Goal: Ask a question: Seek information or help from site administrators or community

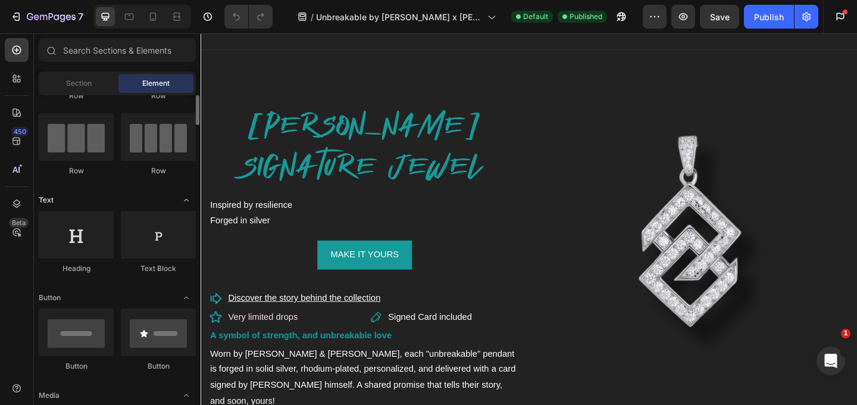
scroll to position [86, 0]
click at [77, 85] on span "Section" at bounding box center [79, 83] width 26 height 11
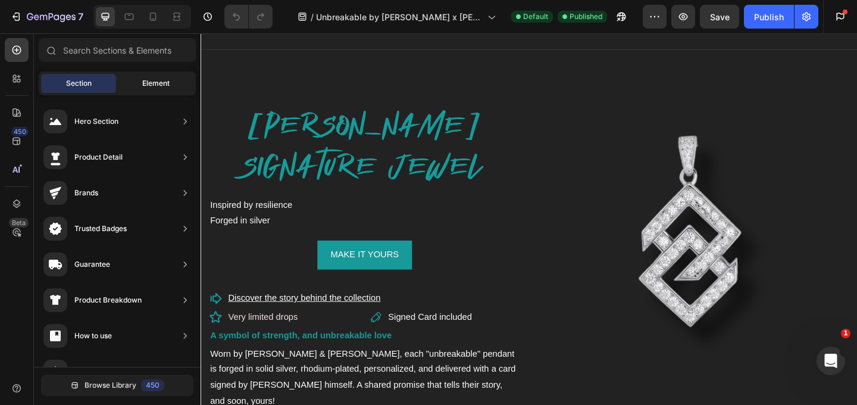
click at [151, 87] on span "Element" at bounding box center [155, 83] width 27 height 11
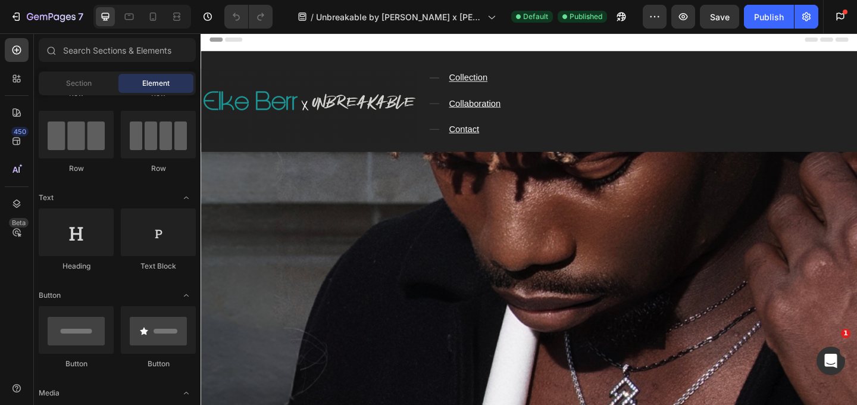
scroll to position [0, 0]
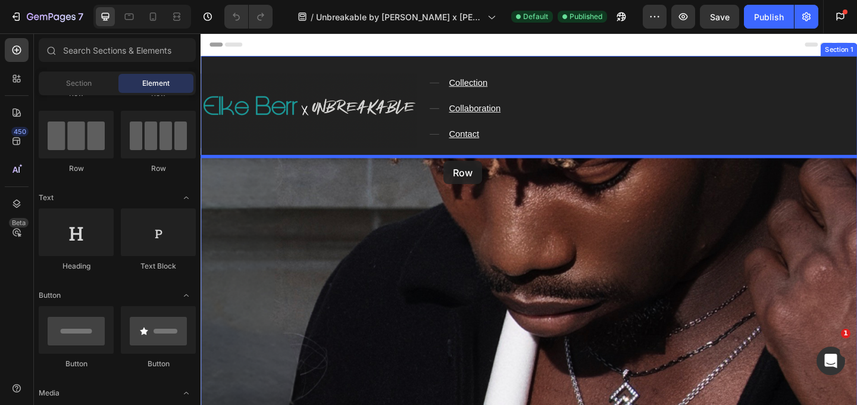
drag, startPoint x: 285, startPoint y: 179, endPoint x: 465, endPoint y: 171, distance: 180.5
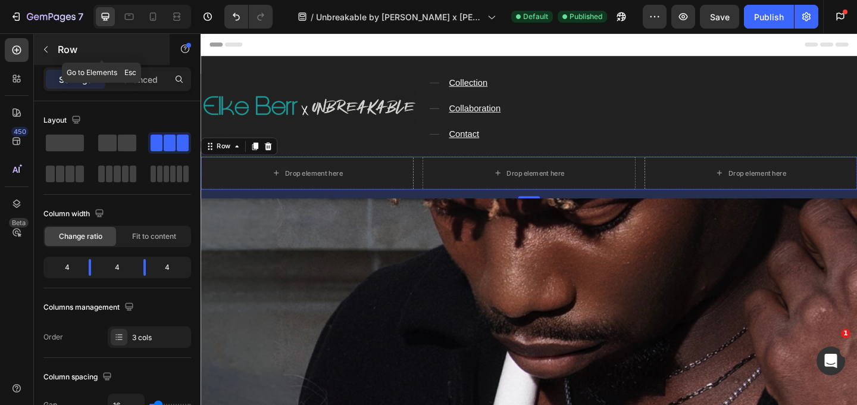
click at [45, 46] on icon "button" at bounding box center [46, 50] width 10 height 10
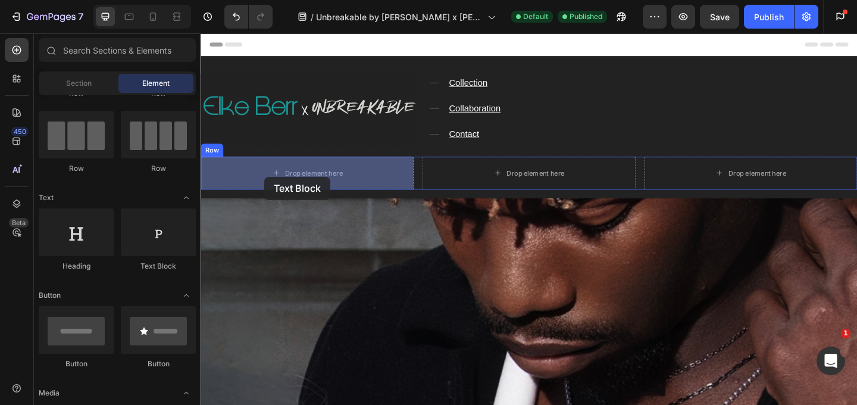
drag, startPoint x: 357, startPoint y: 267, endPoint x: 270, endPoint y: 189, distance: 117.2
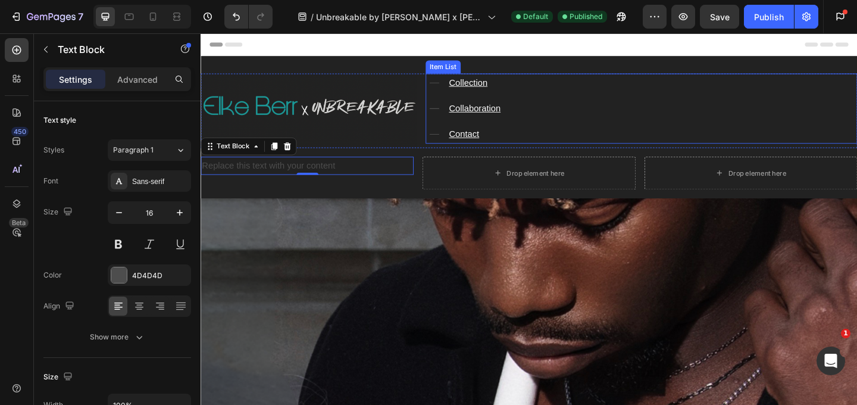
click at [535, 87] on div "Collection Collaboration Contact" at bounding box center [680, 115] width 470 height 76
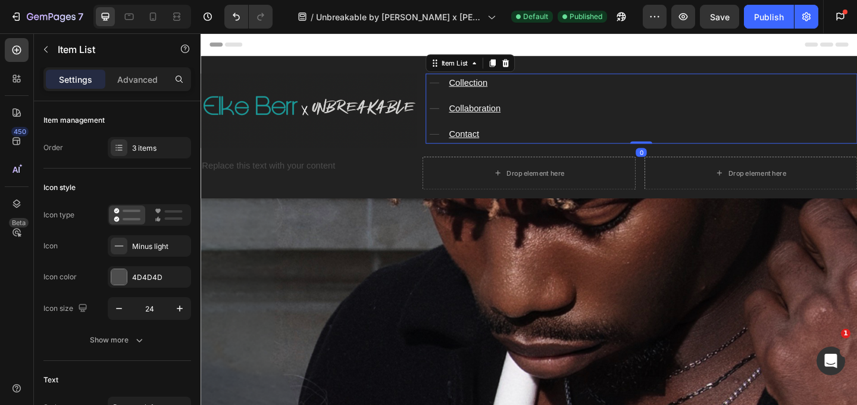
click at [507, 86] on u "Collection" at bounding box center [492, 87] width 42 height 10
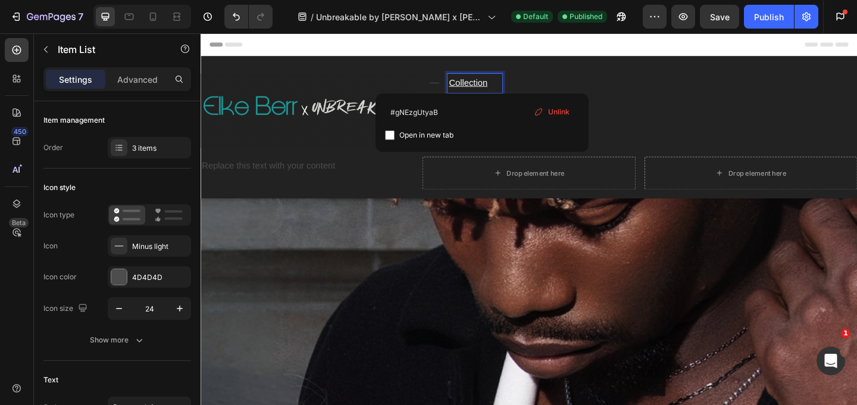
click at [516, 87] on p "Collection" at bounding box center [499, 87] width 56 height 17
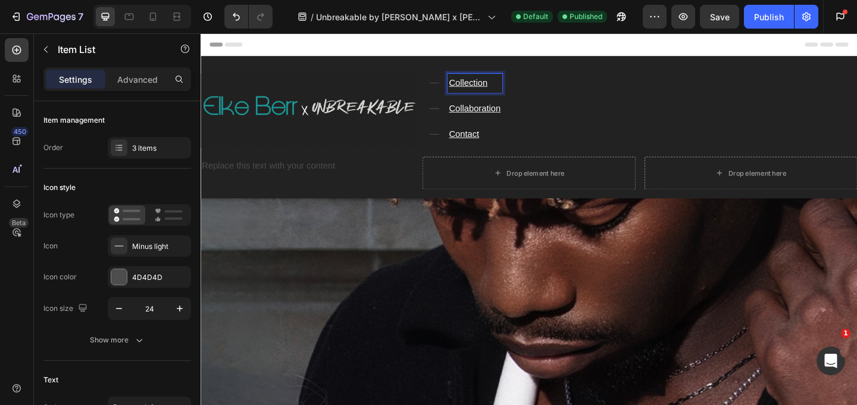
click at [516, 87] on p "Collection" at bounding box center [499, 87] width 56 height 17
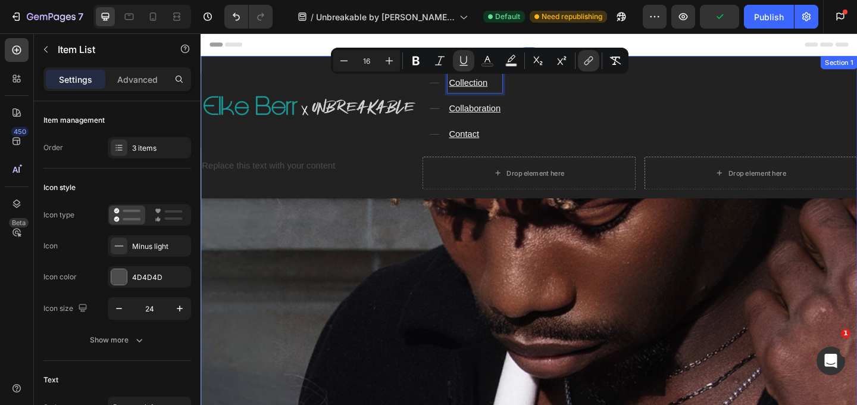
click at [312, 174] on div "Replace this text with your content" at bounding box center [317, 177] width 232 height 20
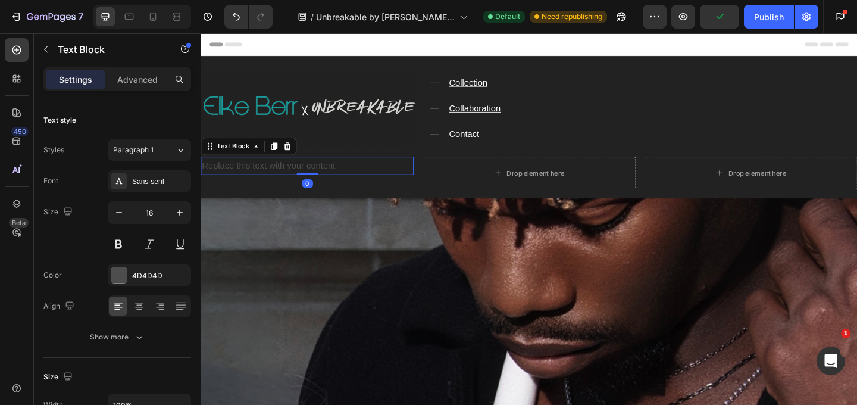
click at [311, 174] on div "Replace this text with your content" at bounding box center [317, 177] width 232 height 20
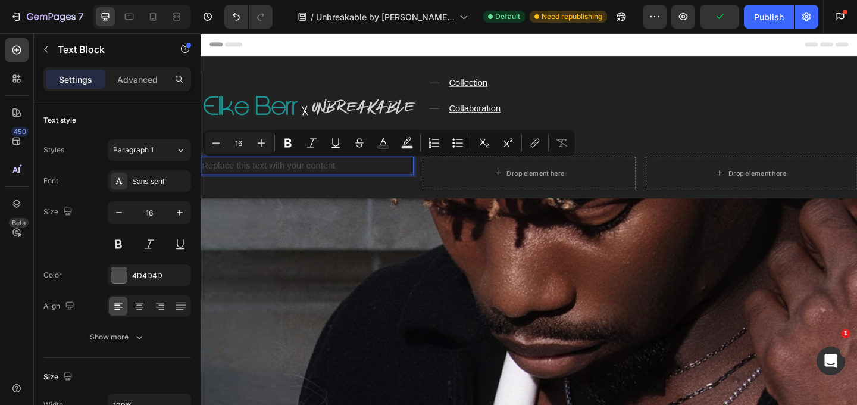
click at [311, 177] on p "Replace this text with your content" at bounding box center [316, 176] width 229 height 17
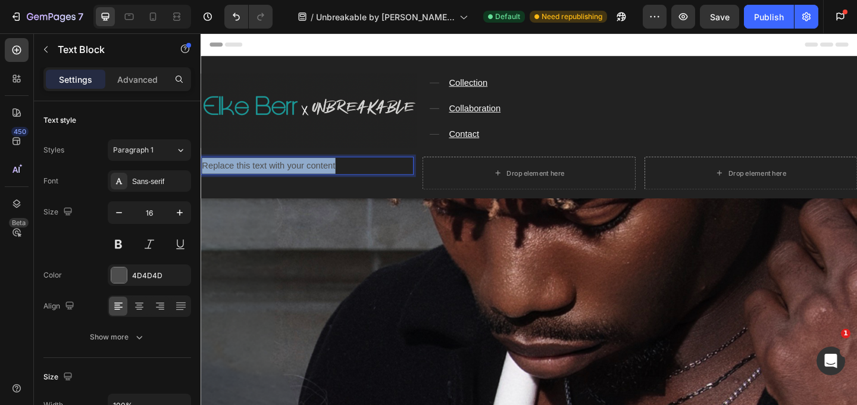
click at [311, 177] on p "Replace this text with your content" at bounding box center [316, 176] width 229 height 17
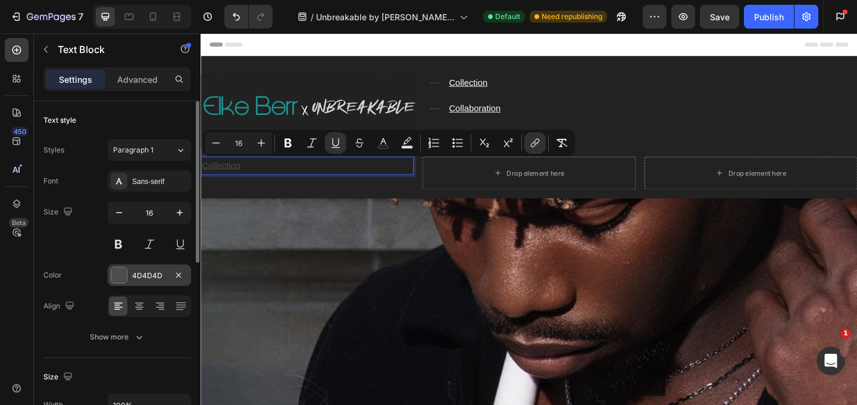
click at [137, 276] on div "4D4D4D" at bounding box center [149, 275] width 35 height 11
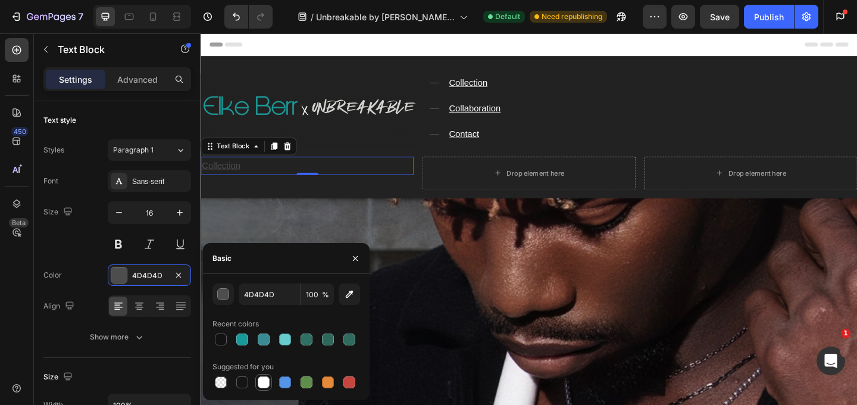
click at [262, 383] on div at bounding box center [264, 382] width 12 height 12
type input "FFFFFF"
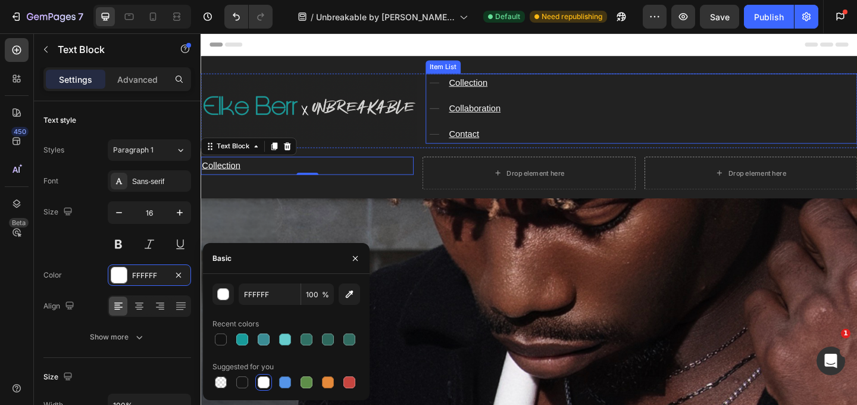
click at [552, 110] on div "Collection Collaboration Contact" at bounding box center [680, 115] width 470 height 76
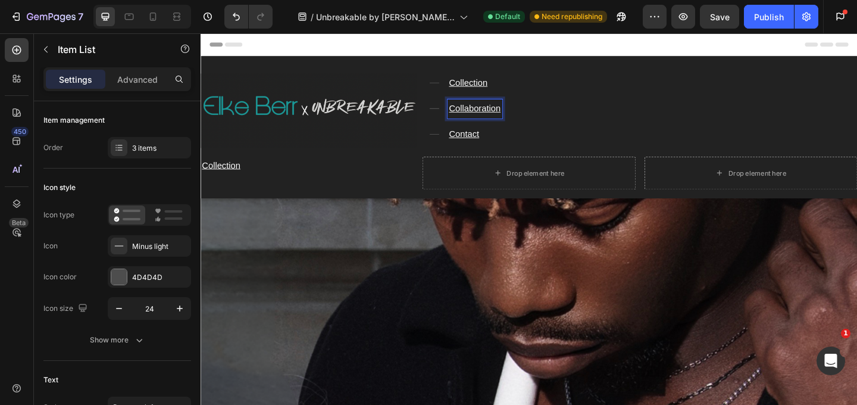
click at [521, 114] on u "Collaboration" at bounding box center [499, 115] width 56 height 10
copy u "Rich Text Editor. Editing area: main"
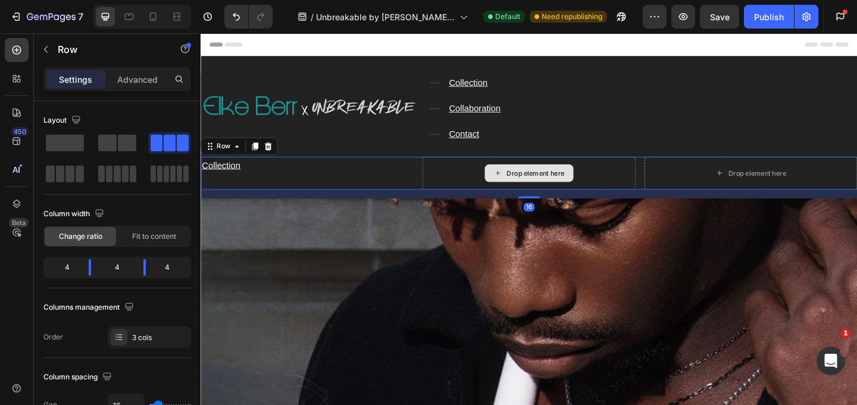
click at [483, 180] on div "Drop element here" at bounding box center [558, 185] width 232 height 36
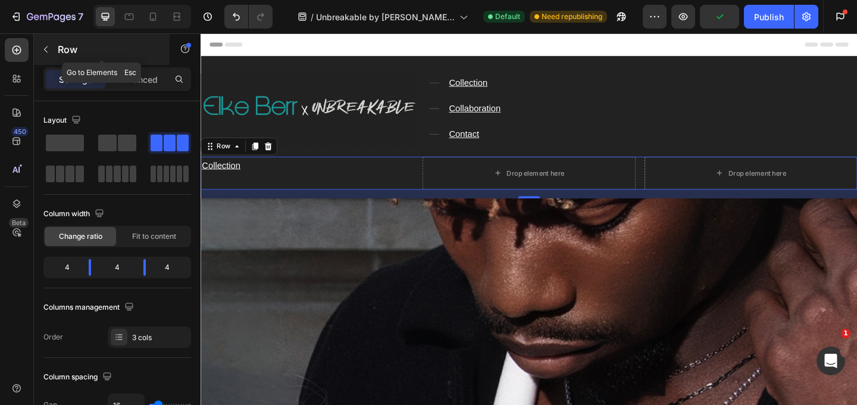
click at [51, 43] on button "button" at bounding box center [45, 49] width 19 height 19
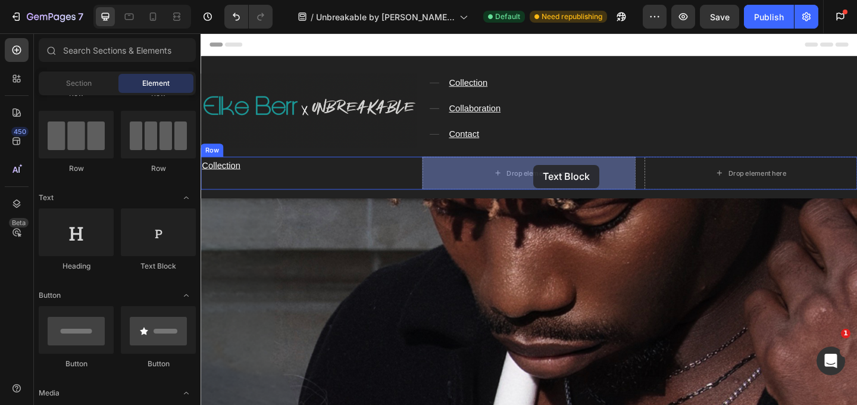
drag, startPoint x: 358, startPoint y: 261, endPoint x: 562, endPoint y: 176, distance: 221.2
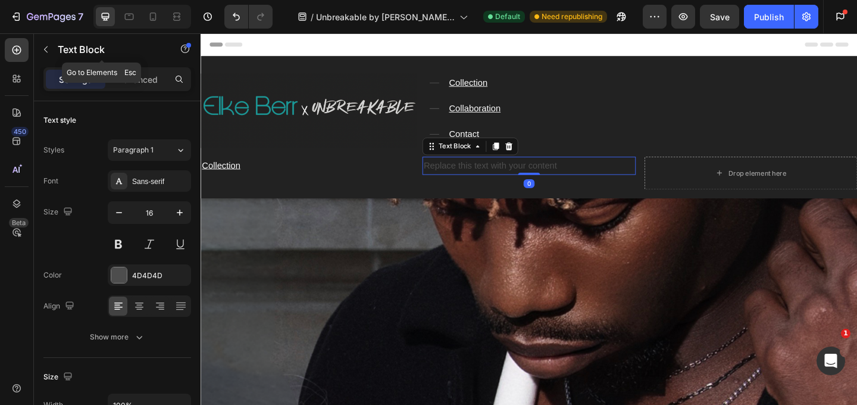
click at [50, 45] on icon "button" at bounding box center [46, 50] width 10 height 10
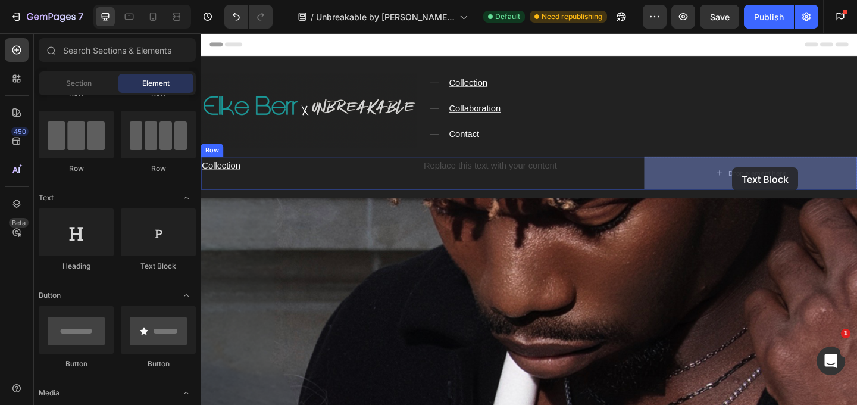
drag, startPoint x: 346, startPoint y: 270, endPoint x: 779, endPoint y: 179, distance: 442.1
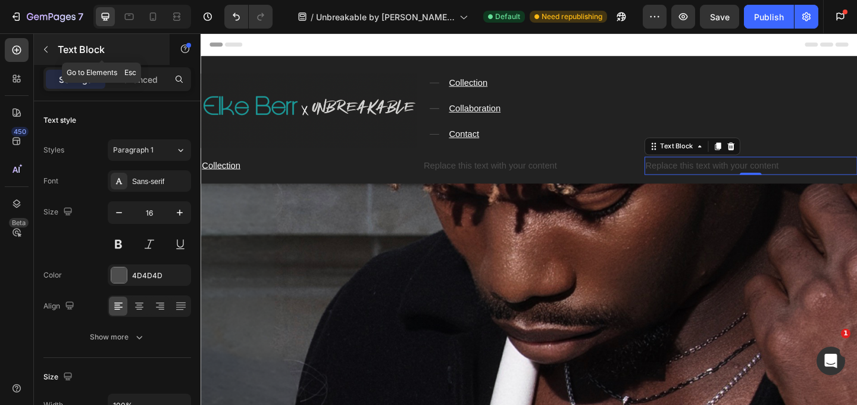
click at [46, 42] on button "button" at bounding box center [45, 49] width 19 height 19
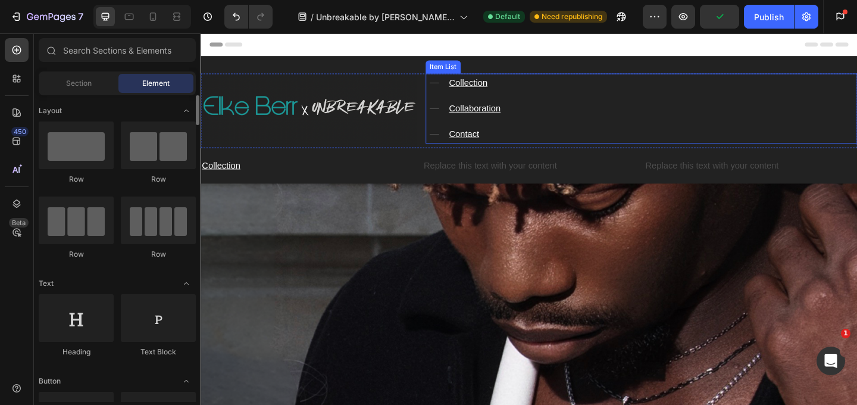
scroll to position [4, 0]
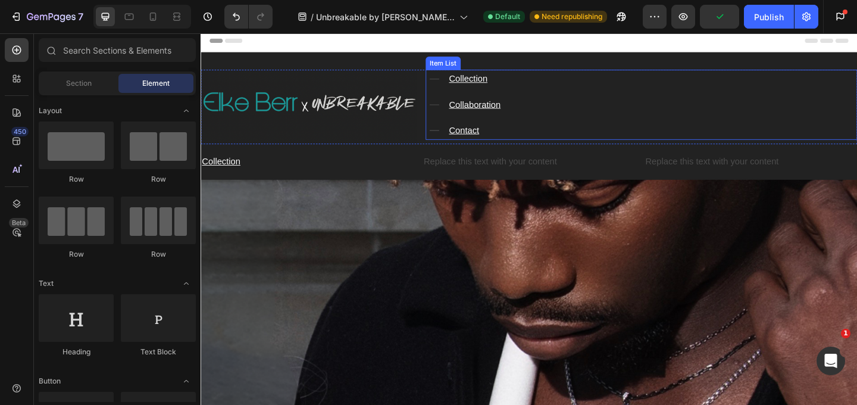
click at [514, 114] on u "Collaboration" at bounding box center [499, 110] width 56 height 10
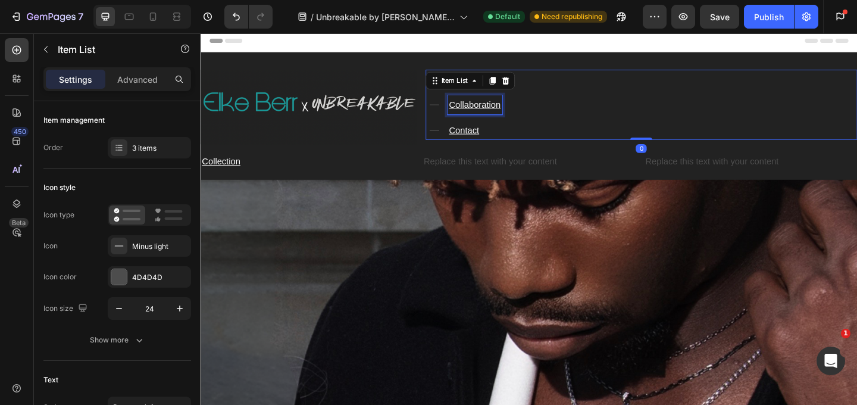
click at [518, 114] on u "Collaboration" at bounding box center [499, 110] width 56 height 10
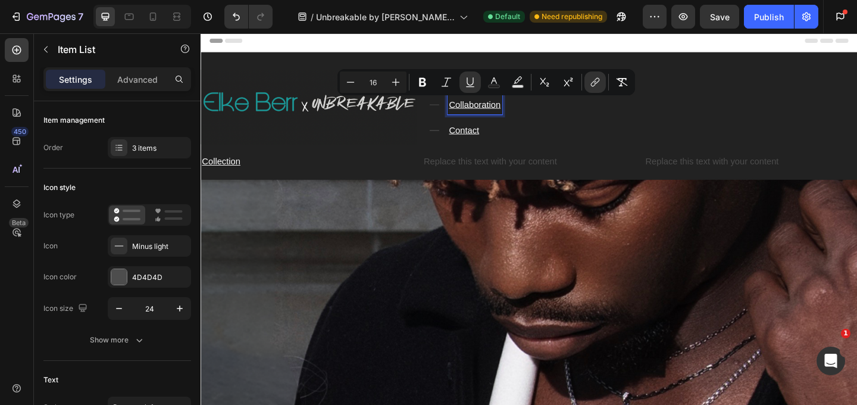
click at [490, 156] on div "Image Collection Collaboration Contact Item List 0 Row Collection Text Block Re…" at bounding box center [558, 341] width 714 height 536
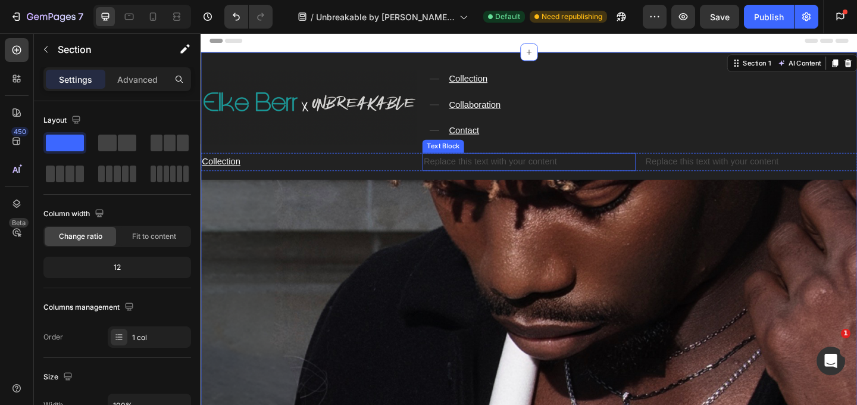
click at [486, 164] on div "Replace this text with your content" at bounding box center [558, 173] width 232 height 20
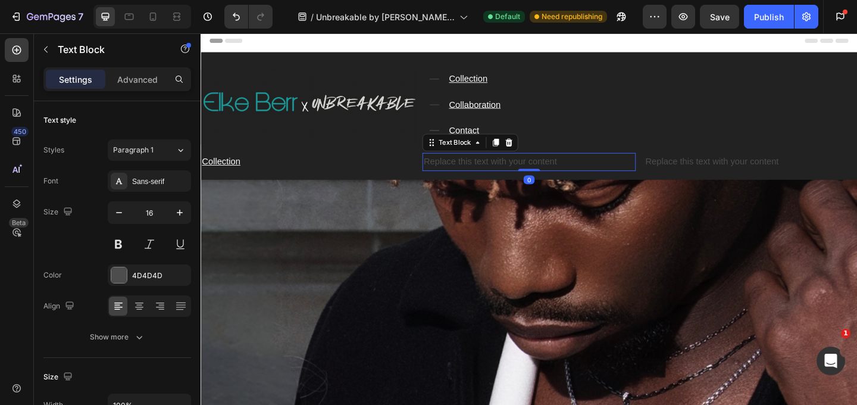
click at [486, 165] on div "Replace this text with your content" at bounding box center [558, 173] width 232 height 20
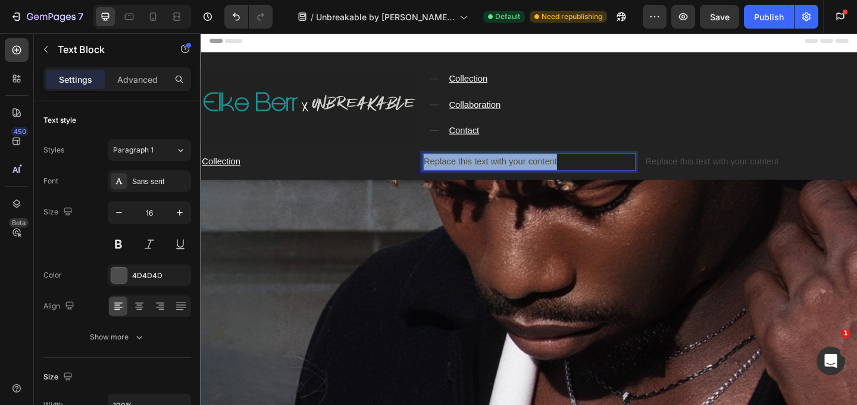
click at [486, 165] on p "Replace this text with your content" at bounding box center [557, 172] width 229 height 17
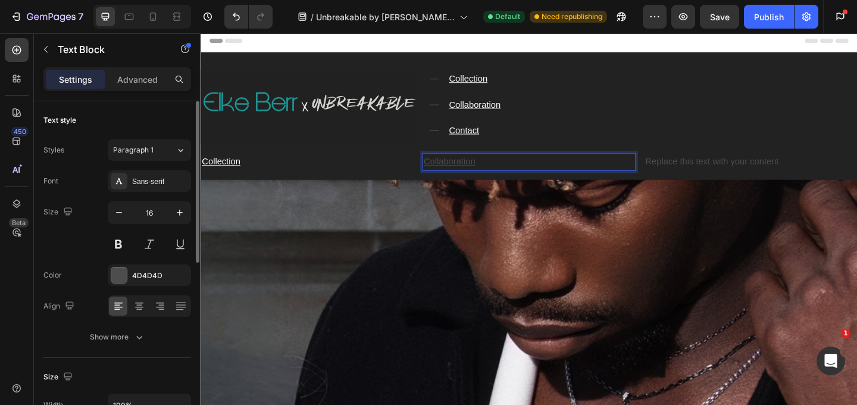
click at [129, 263] on div "Font Sans-serif Size 16 Color 4D4D4D Align Show more" at bounding box center [117, 258] width 148 height 177
click at [138, 275] on div "4D4D4D" at bounding box center [149, 275] width 35 height 11
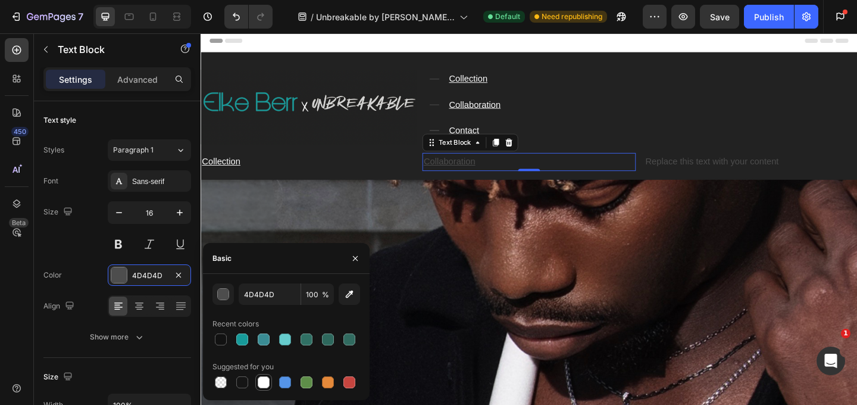
click at [262, 381] on div at bounding box center [264, 382] width 12 height 12
type input "FFFFFF"
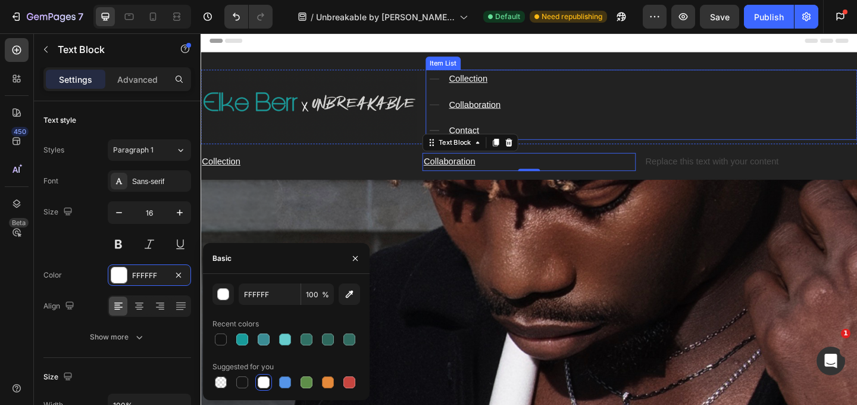
click at [518, 112] on u "Collaboration" at bounding box center [499, 110] width 56 height 10
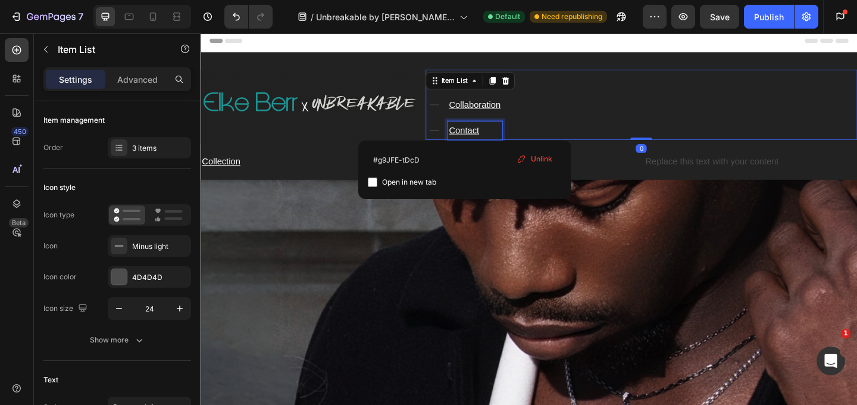
click at [488, 137] on u "Contact" at bounding box center [487, 138] width 33 height 10
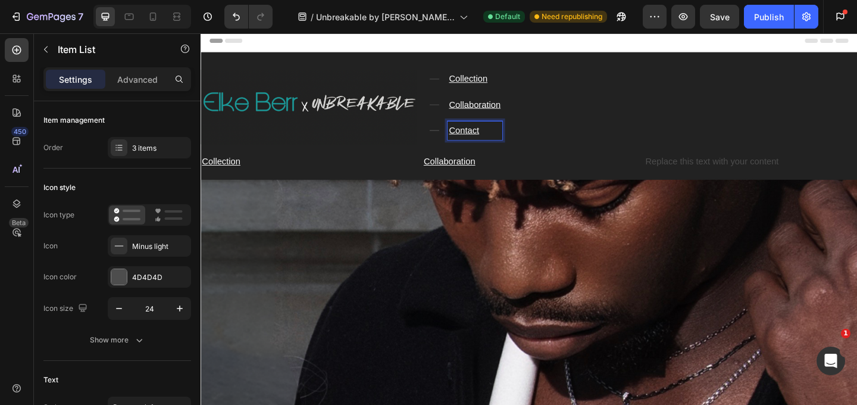
click at [488, 137] on u "Contact" at bounding box center [487, 138] width 33 height 10
copy u "Rich Text Editor. Editing area: main"
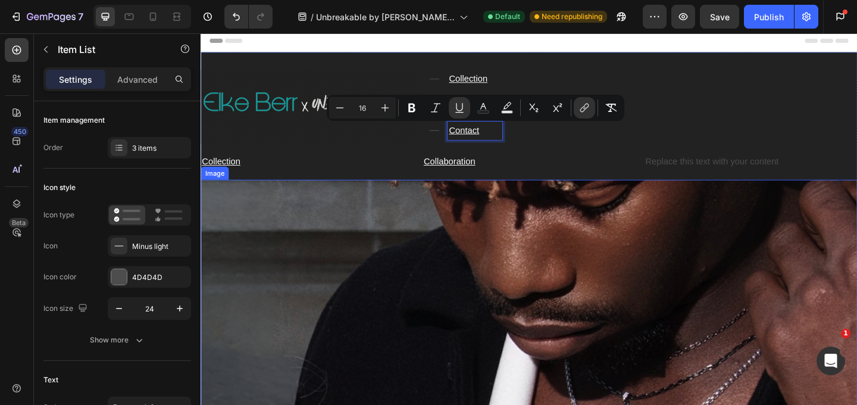
click at [709, 163] on div "Replace this text with your content" at bounding box center [799, 173] width 232 height 20
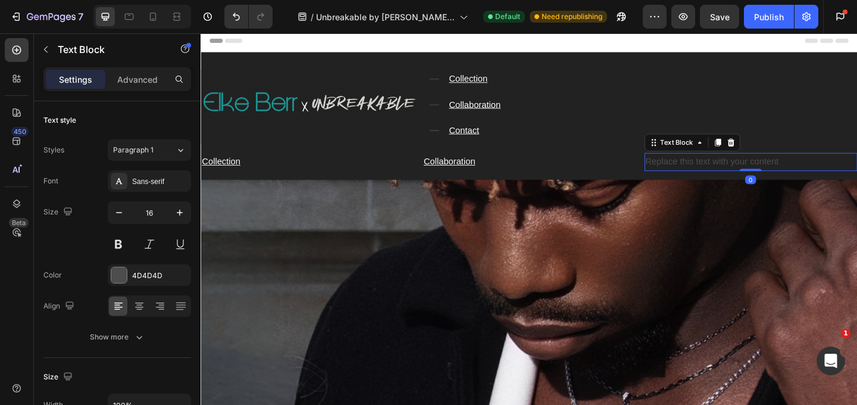
click at [709, 174] on div "Replace this text with your content" at bounding box center [799, 173] width 232 height 20
click at [709, 174] on p "Replace this text with your content" at bounding box center [798, 172] width 229 height 17
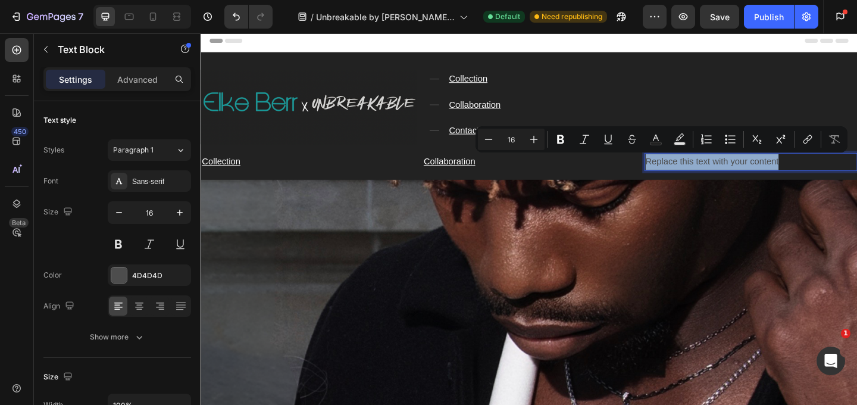
click at [709, 174] on p "Replace this text with your content" at bounding box center [798, 172] width 229 height 17
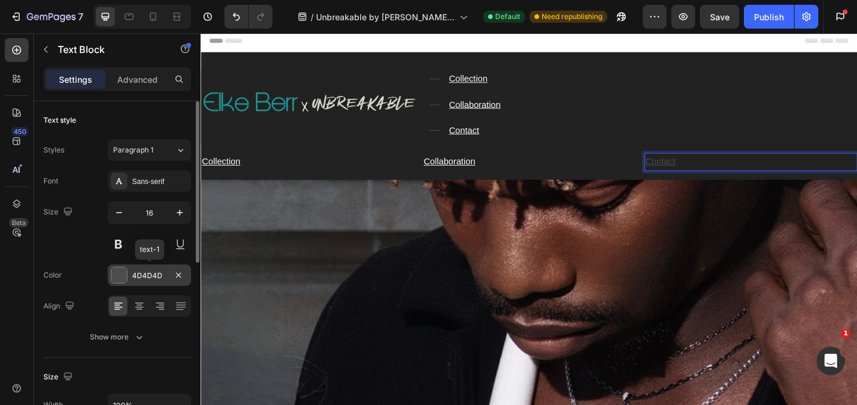
click at [145, 271] on div "4D4D4D" at bounding box center [149, 275] width 35 height 11
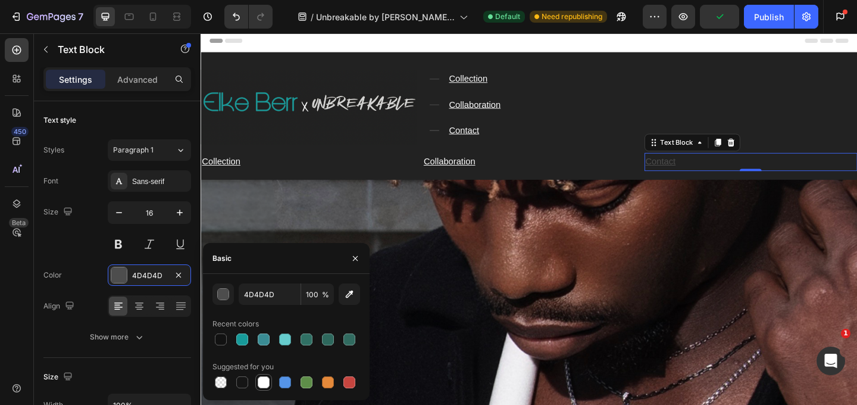
click at [262, 382] on div at bounding box center [264, 382] width 12 height 12
type input "FFFFFF"
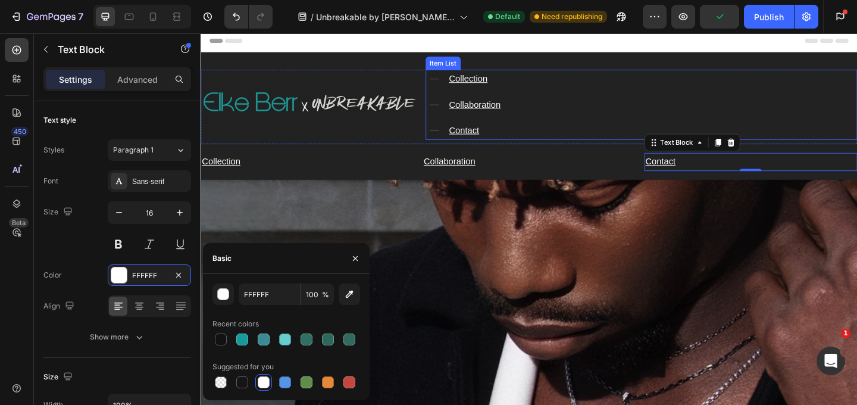
click at [551, 105] on div "Collection Collaboration Contact" at bounding box center [680, 111] width 470 height 76
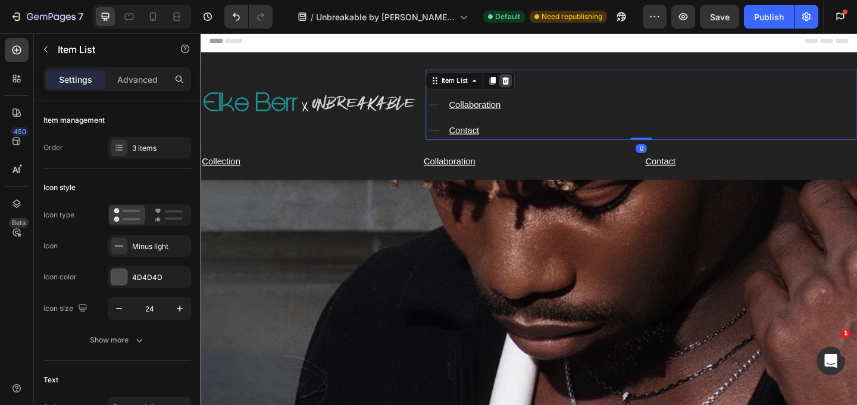
click at [533, 85] on icon at bounding box center [532, 84] width 8 height 8
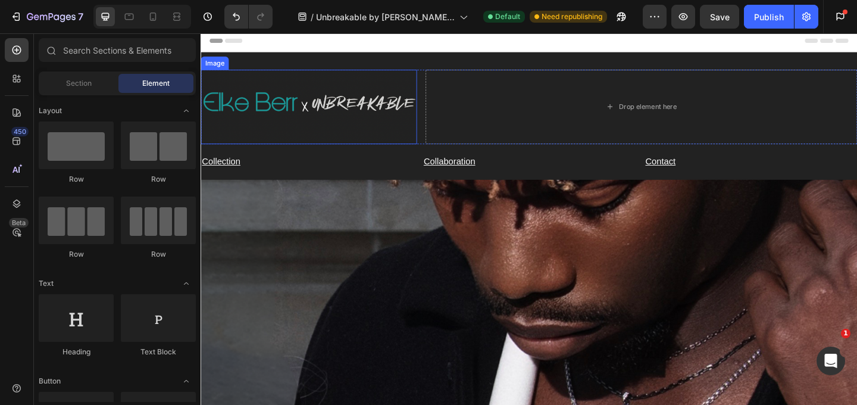
click at [573, 102] on div "Drop element here" at bounding box center [680, 113] width 470 height 81
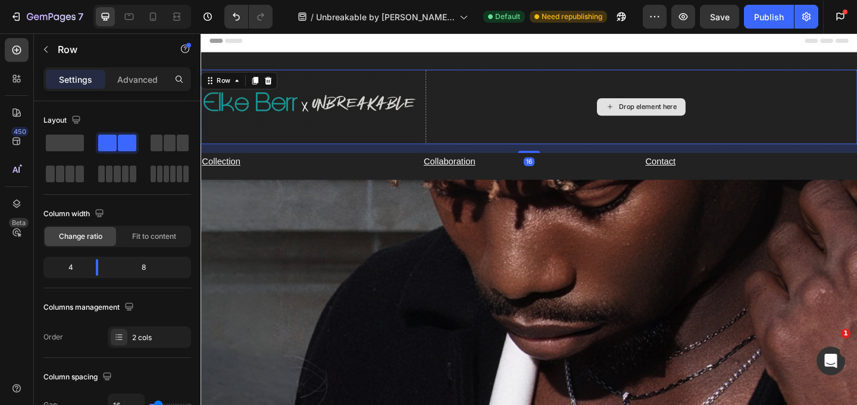
click at [587, 93] on div "Drop element here" at bounding box center [680, 113] width 470 height 81
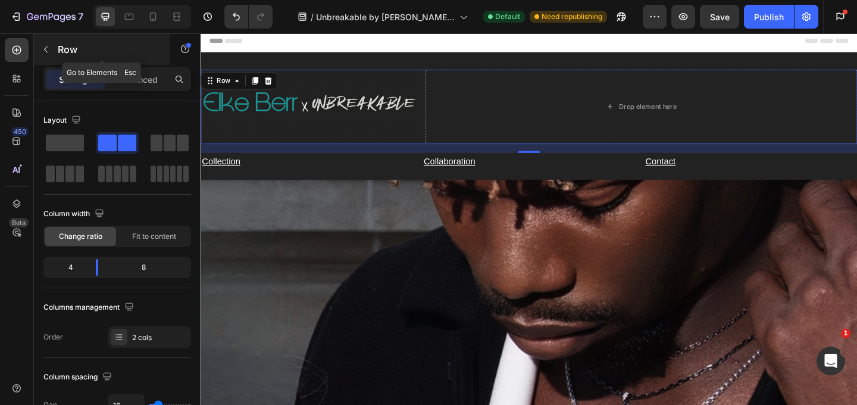
click at [45, 48] on icon "button" at bounding box center [46, 49] width 4 height 7
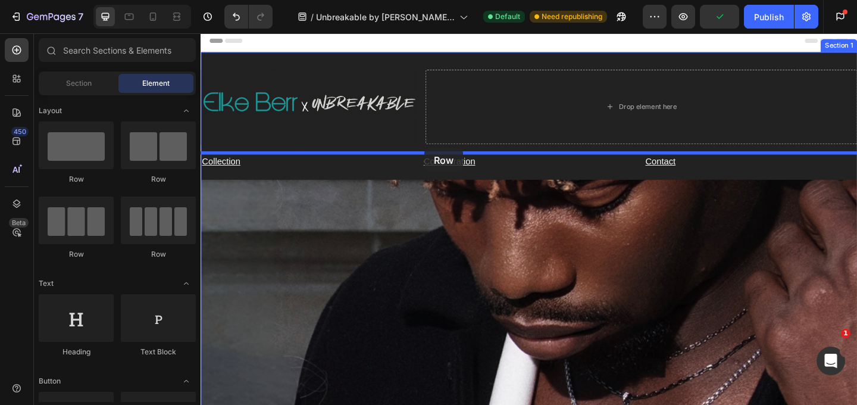
drag, startPoint x: 276, startPoint y: 186, endPoint x: 444, endPoint y: 158, distance: 170.7
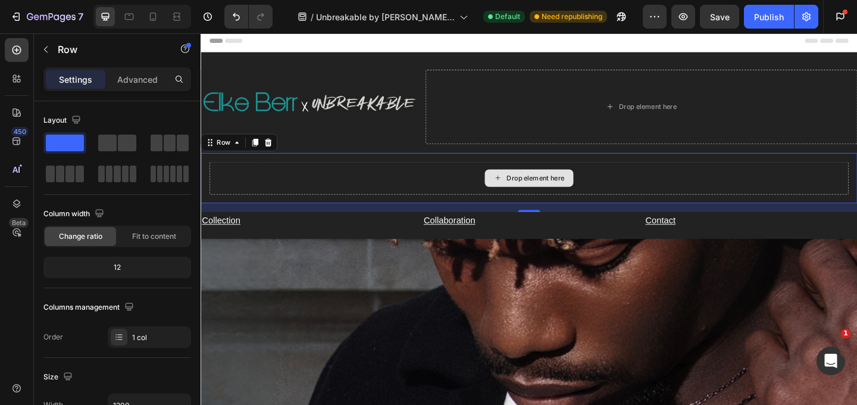
click at [457, 186] on div "Drop element here" at bounding box center [557, 191] width 695 height 36
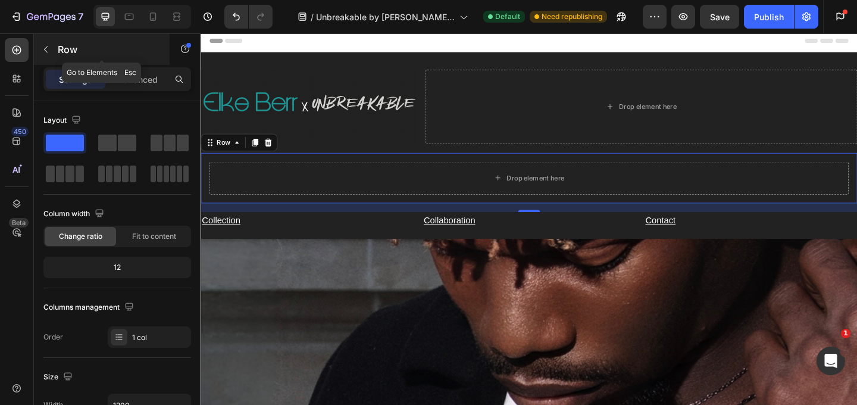
click at [56, 50] on div "Row" at bounding box center [102, 49] width 136 height 31
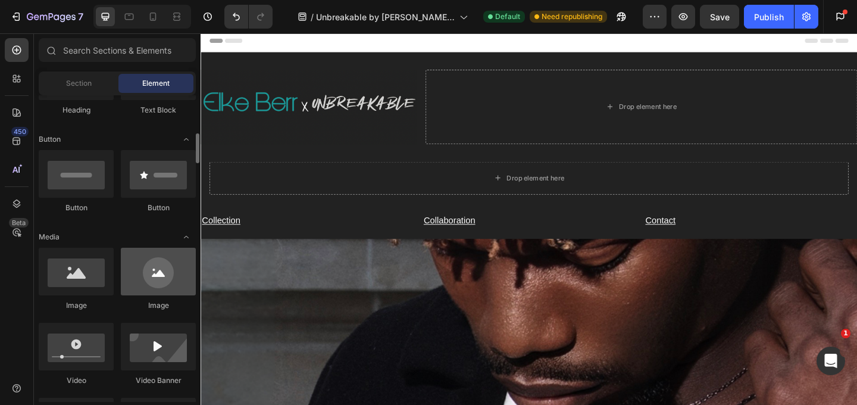
scroll to position [243, 0]
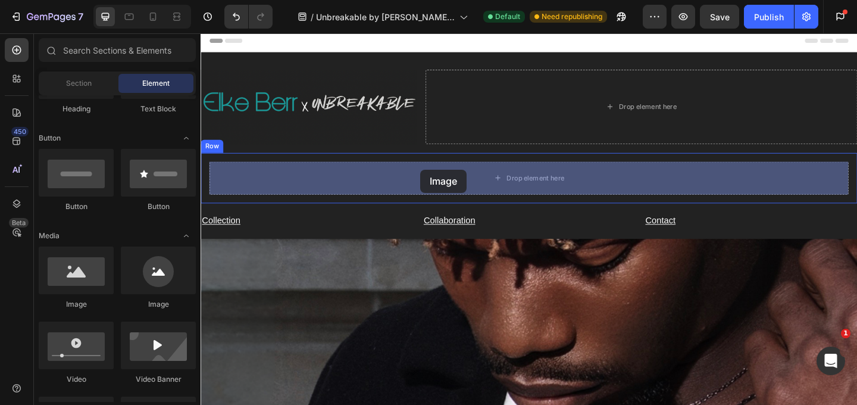
drag, startPoint x: 276, startPoint y: 311, endPoint x: 438, endPoint y: 180, distance: 208.7
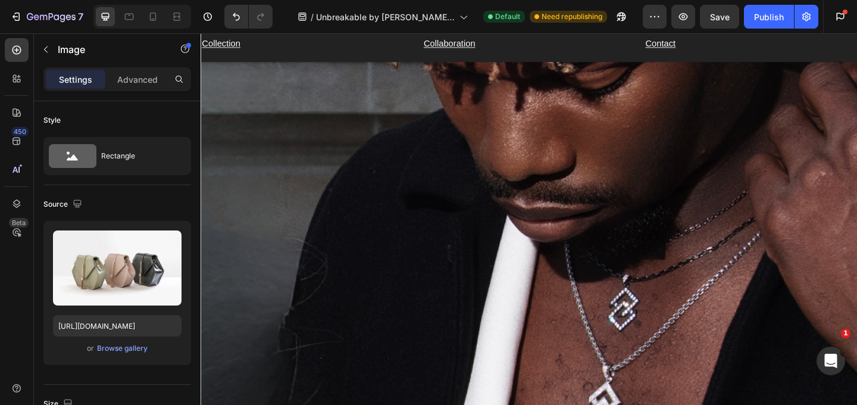
scroll to position [163, 0]
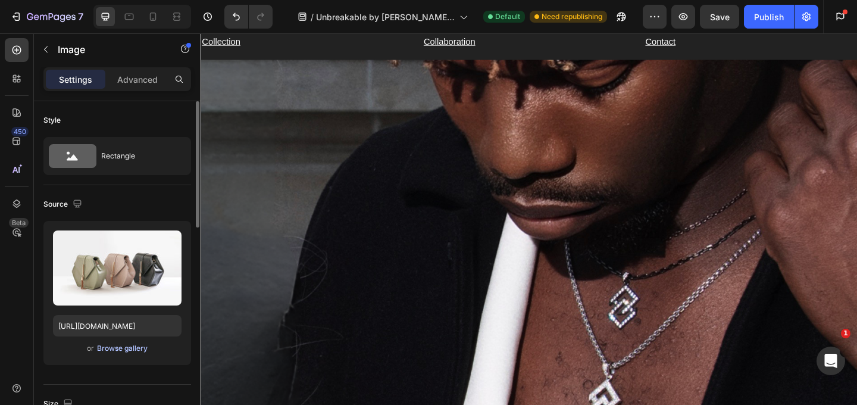
click at [126, 348] on div "Browse gallery" at bounding box center [122, 348] width 51 height 11
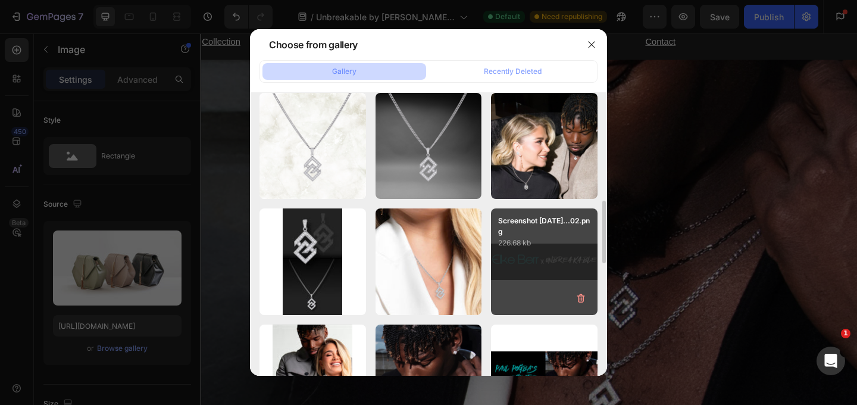
scroll to position [476, 0]
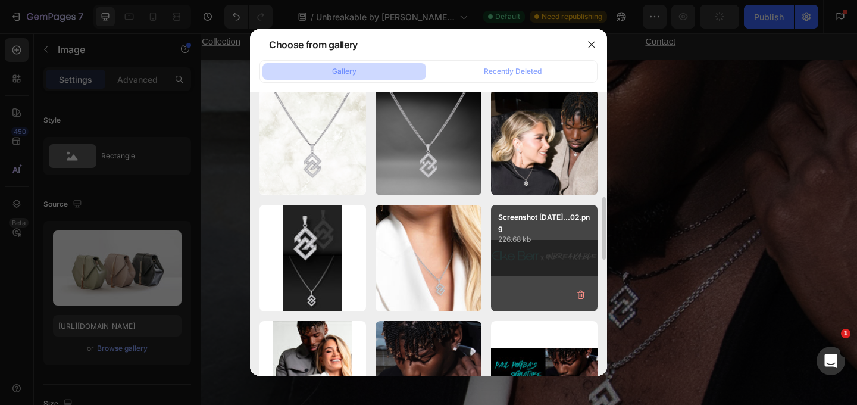
click at [520, 258] on div "Screenshot [DATE]...02.png 226.68 kb" at bounding box center [544, 258] width 107 height 107
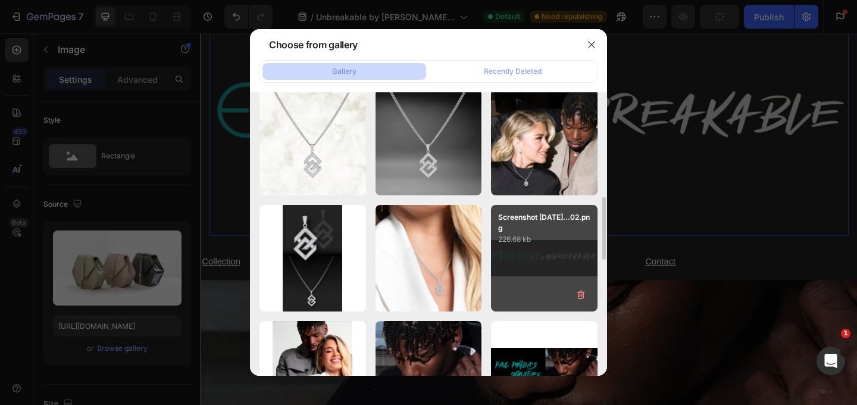
type input "[URL][DOMAIN_NAME]"
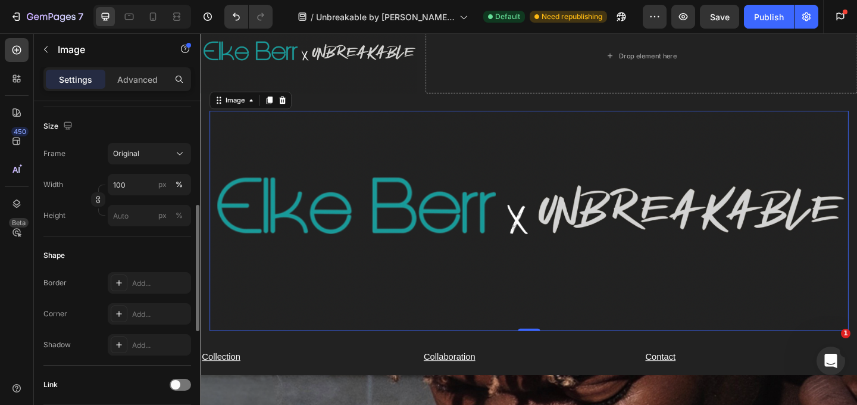
scroll to position [279, 0]
click at [168, 151] on div "Original" at bounding box center [142, 151] width 58 height 11
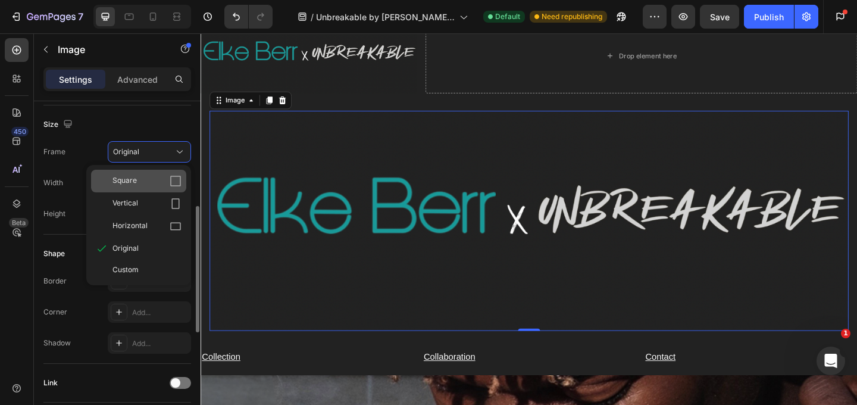
click at [157, 182] on div "Square" at bounding box center [146, 181] width 69 height 12
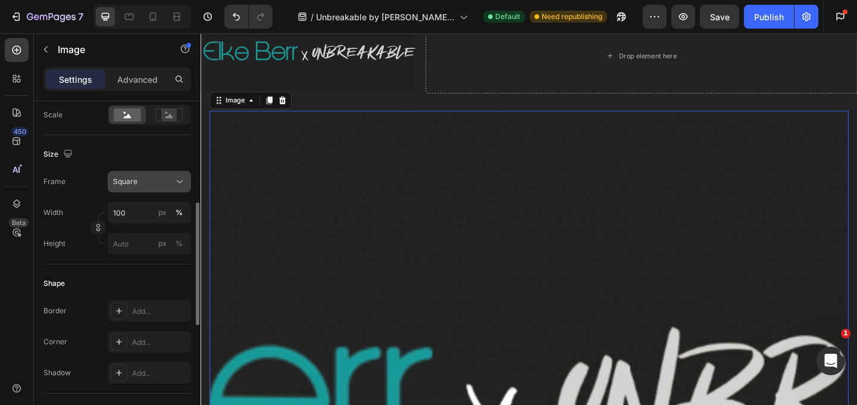
click at [148, 183] on div "Square" at bounding box center [142, 181] width 58 height 11
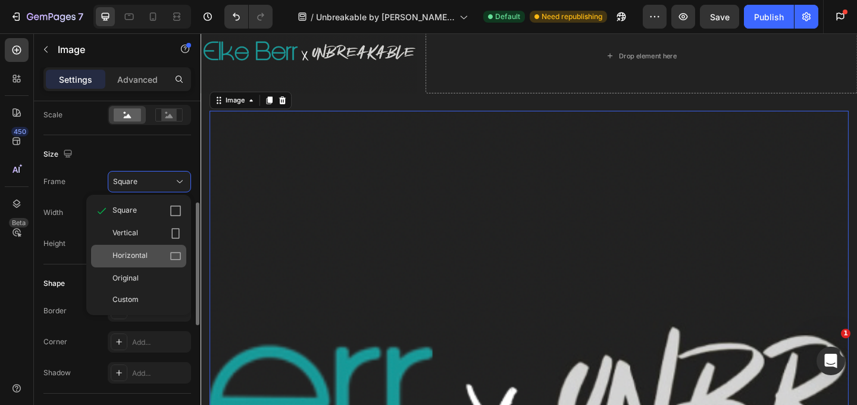
click at [133, 249] on div "Horizontal" at bounding box center [138, 256] width 95 height 23
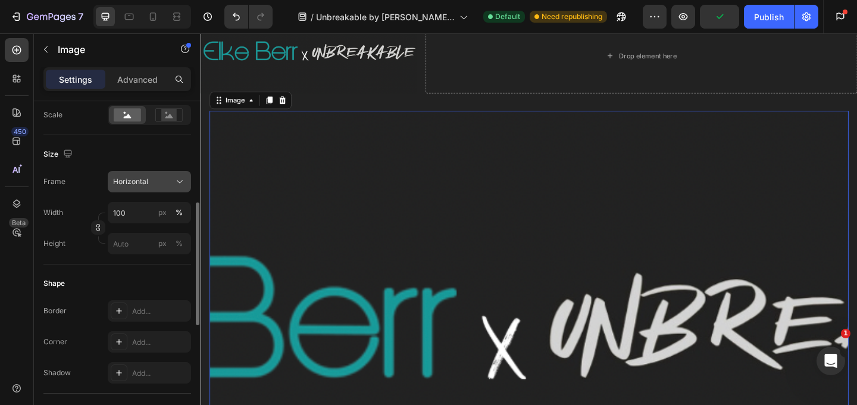
click at [142, 182] on span "Horizontal" at bounding box center [130, 181] width 35 height 11
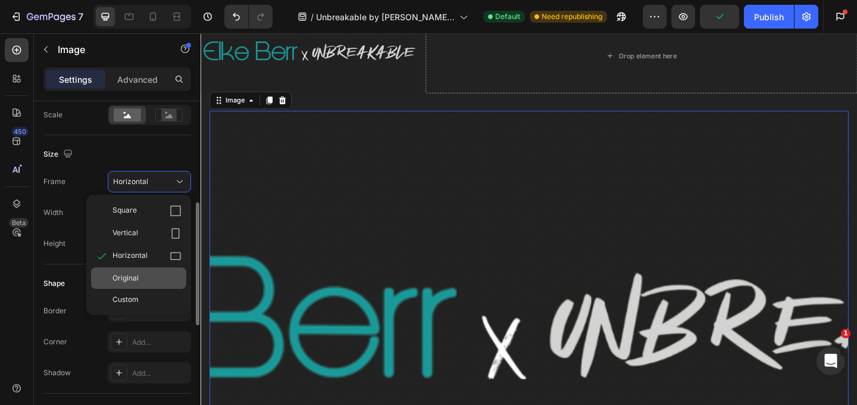
click at [132, 280] on span "Original" at bounding box center [125, 278] width 26 height 11
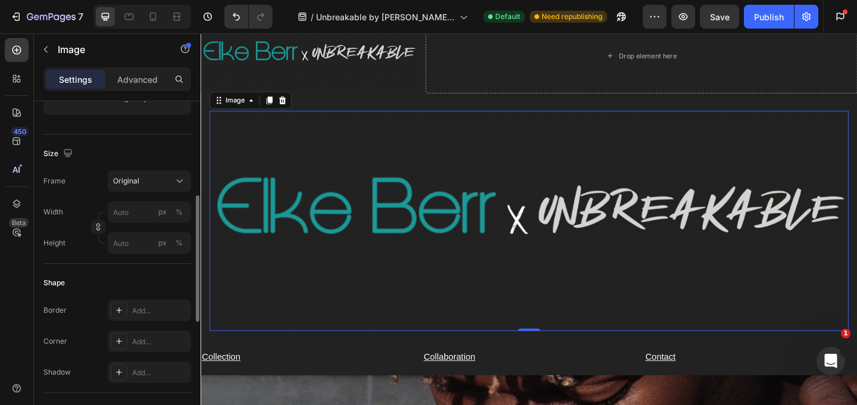
scroll to position [238, 0]
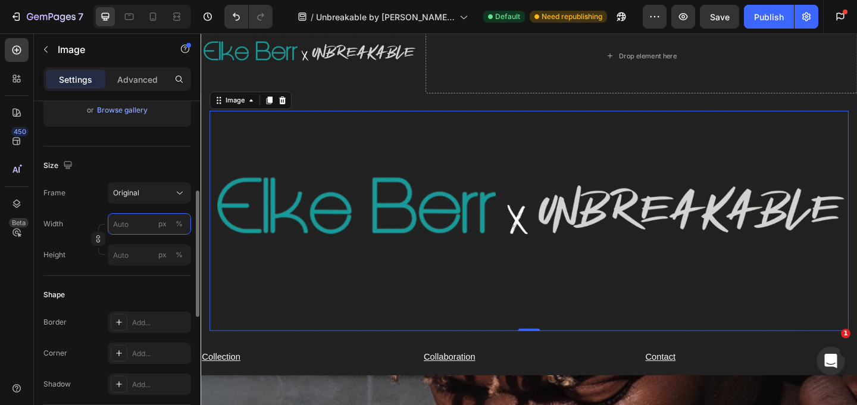
click at [136, 223] on input "px %" at bounding box center [149, 223] width 83 height 21
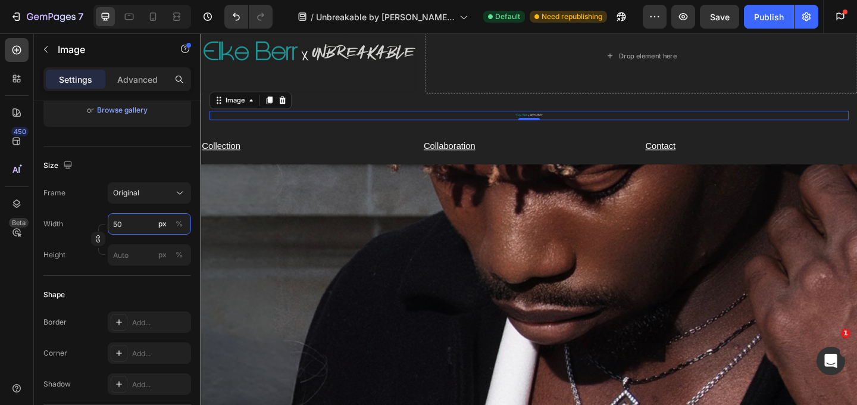
type input "500"
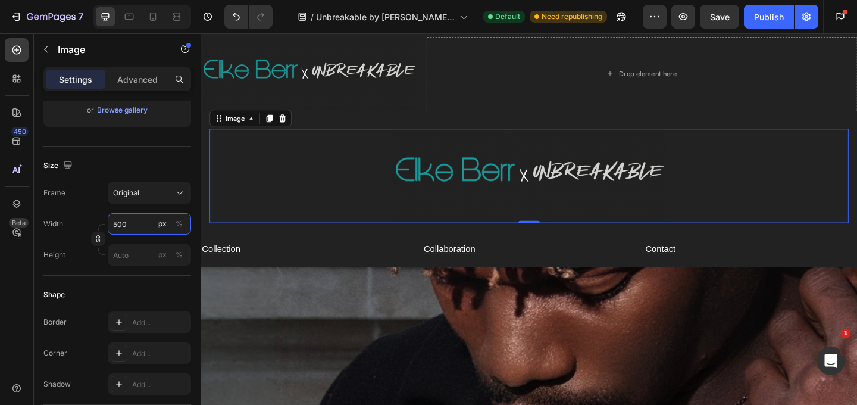
scroll to position [0, 0]
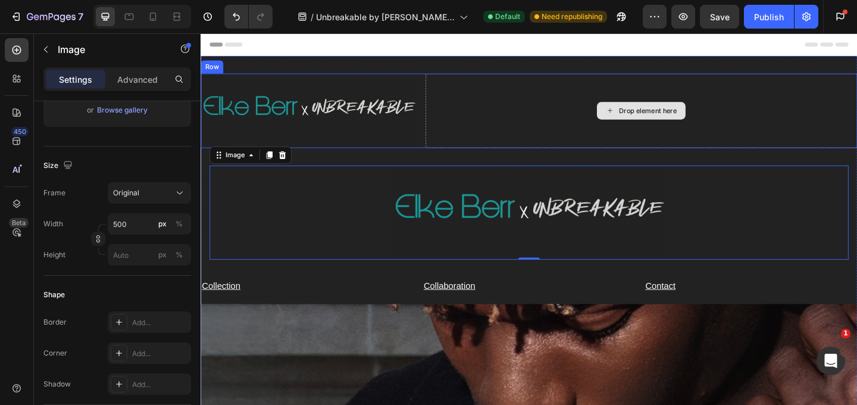
click at [493, 90] on div "Drop element here" at bounding box center [680, 117] width 470 height 81
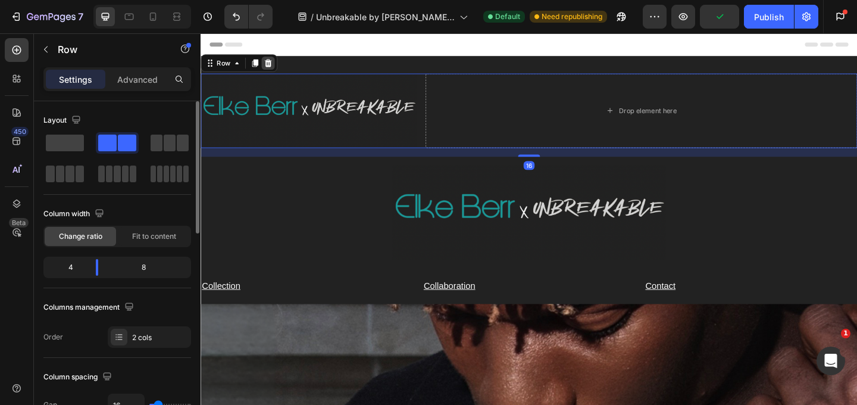
click at [268, 65] on div at bounding box center [274, 65] width 14 height 14
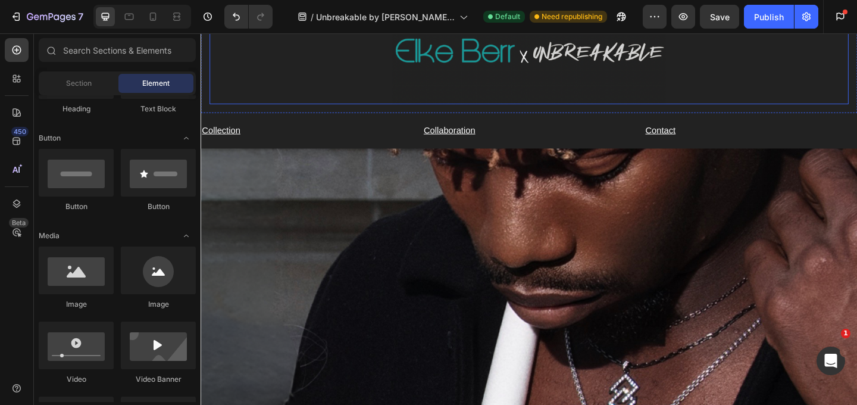
scroll to position [81, 0]
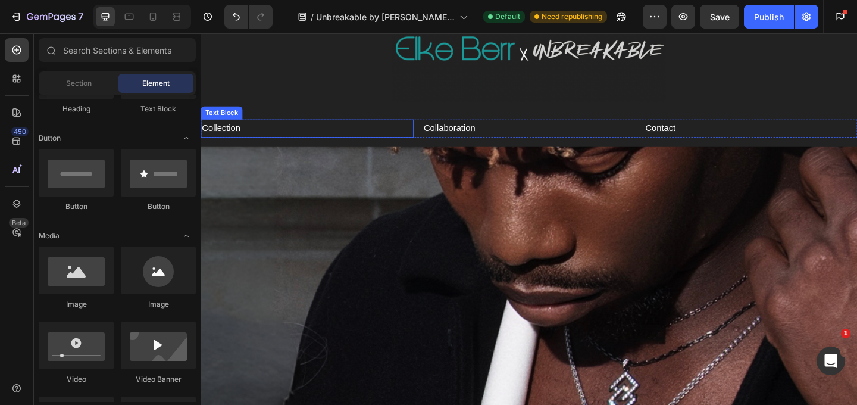
click at [314, 133] on p "Collection" at bounding box center [316, 136] width 229 height 17
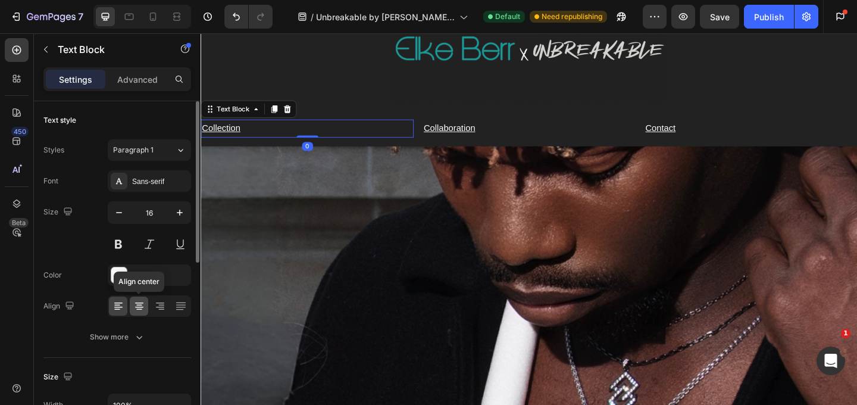
click at [138, 314] on div at bounding box center [139, 305] width 18 height 19
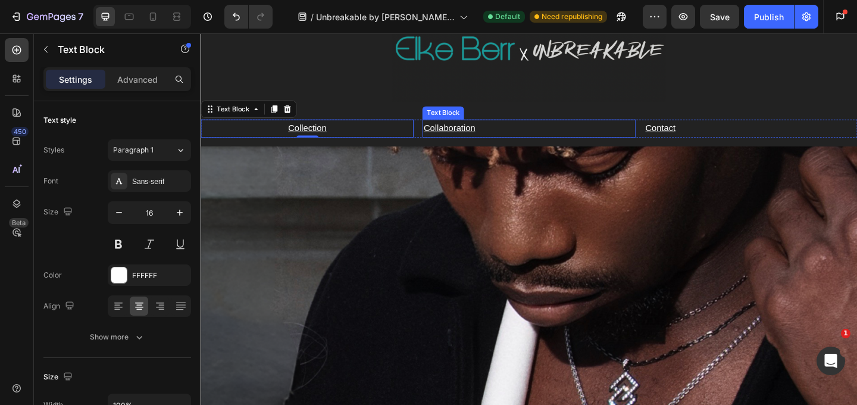
click at [526, 138] on p "Collaboration ⁠⁠⁠⁠⁠⁠⁠" at bounding box center [557, 136] width 229 height 17
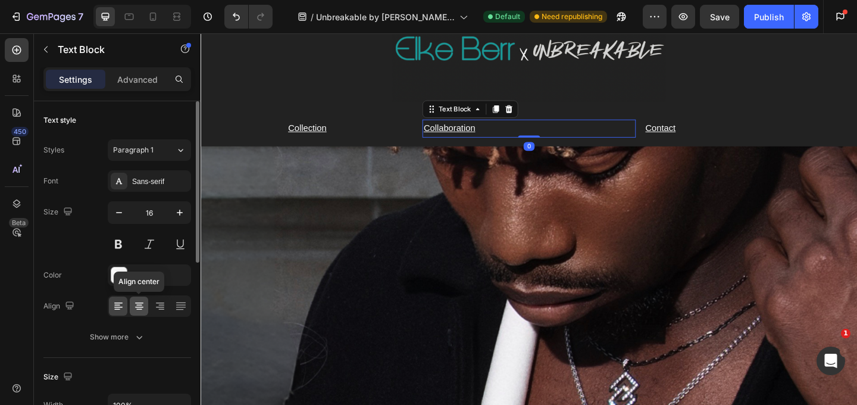
click at [140, 313] on div at bounding box center [139, 305] width 18 height 19
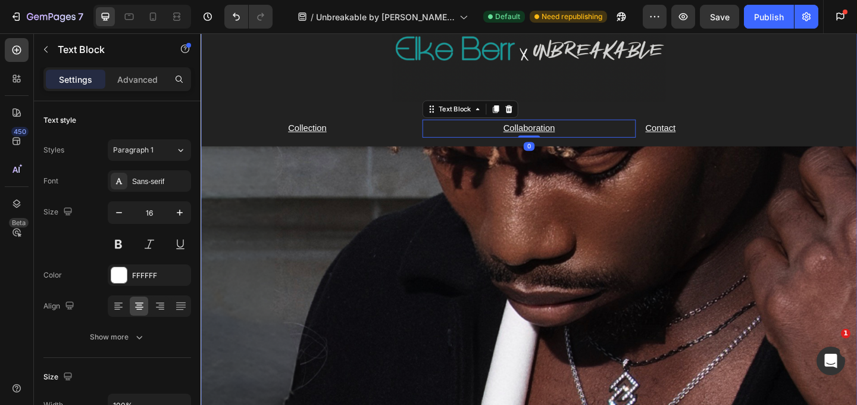
click at [757, 139] on p "Contact" at bounding box center [798, 136] width 229 height 17
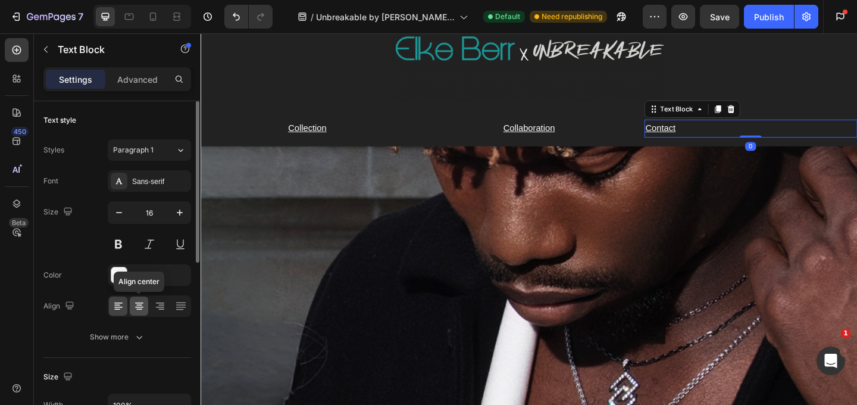
click at [143, 310] on icon at bounding box center [139, 306] width 12 height 12
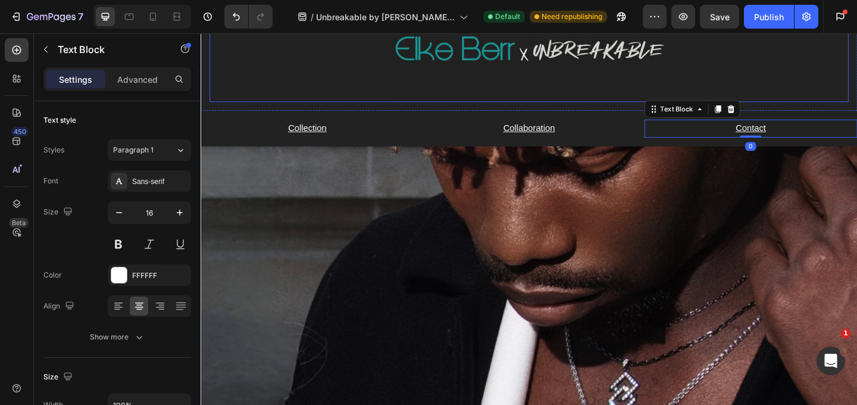
click at [560, 103] on img at bounding box center [558, 56] width 298 height 102
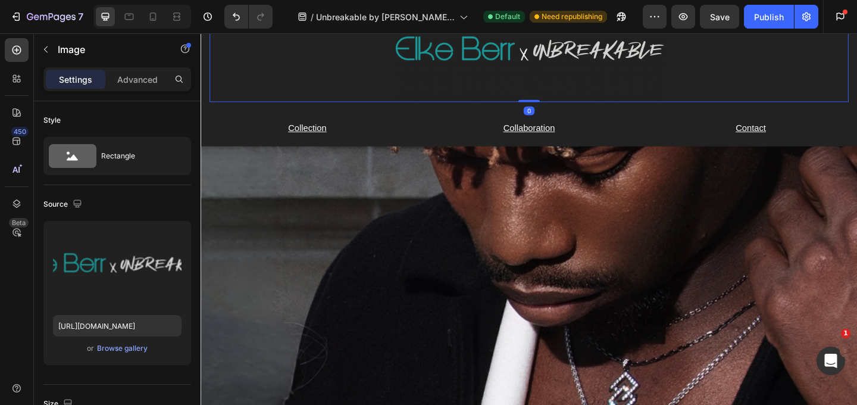
drag, startPoint x: 559, startPoint y: 106, endPoint x: 558, endPoint y: 51, distance: 54.8
click at [559, 53] on div "Image 0" at bounding box center [557, 56] width 695 height 102
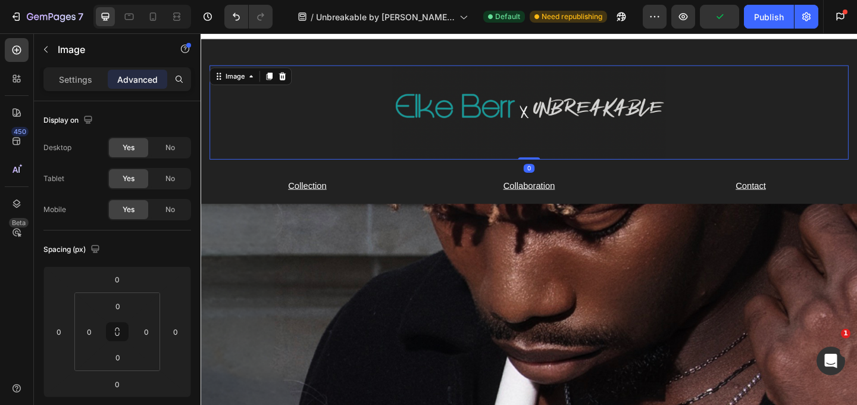
scroll to position [17, 0]
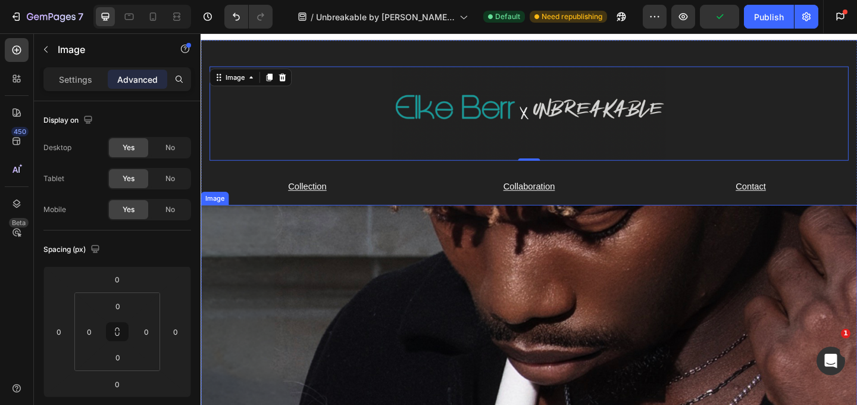
click at [548, 151] on img at bounding box center [558, 120] width 298 height 102
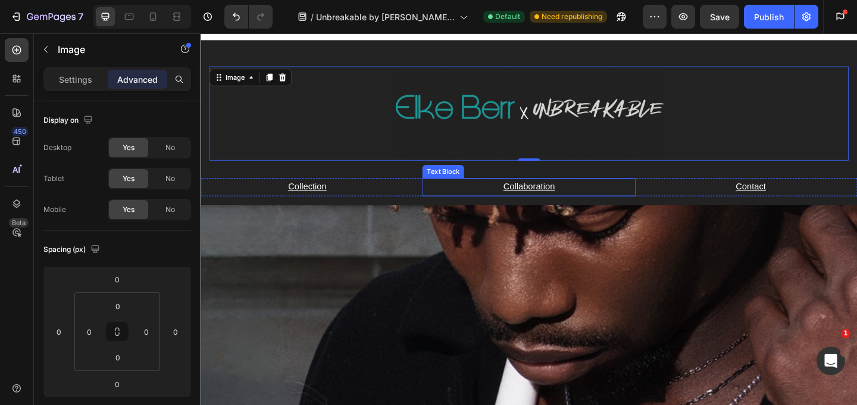
click at [607, 190] on div "Image 0 Row Collection Text Block Collaboration ⁠⁠⁠⁠⁠⁠⁠ Text Block Contact Text…" at bounding box center [558, 348] width 714 height 577
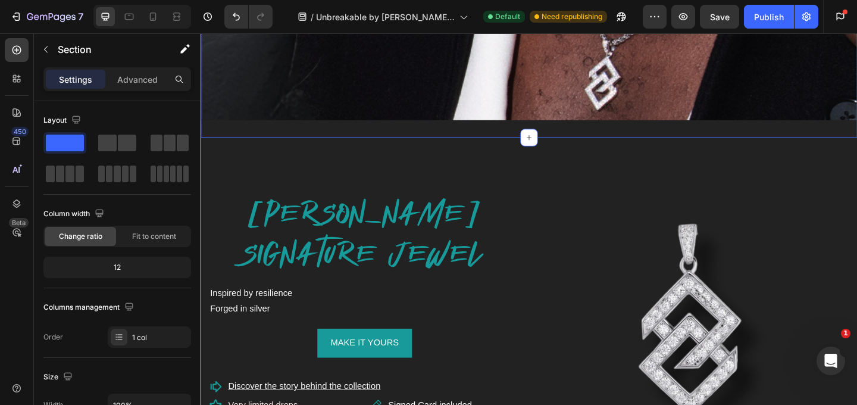
scroll to position [526, 0]
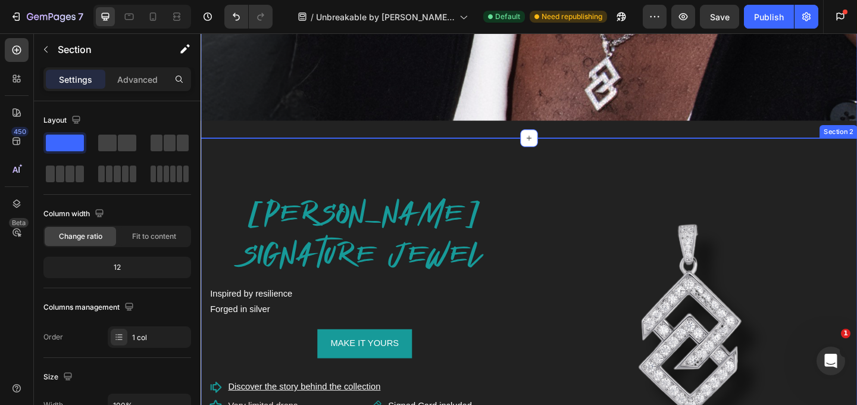
click at [425, 199] on div "[PERSON_NAME] SIGNATURE JEWEL Heading" at bounding box center [379, 249] width 339 height 101
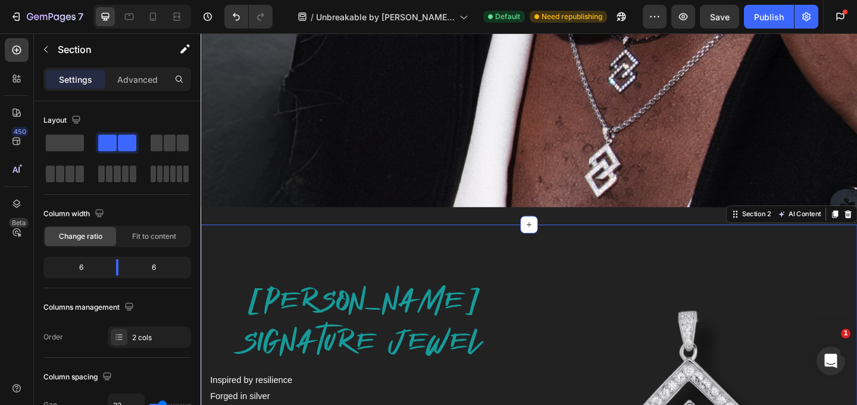
scroll to position [434, 0]
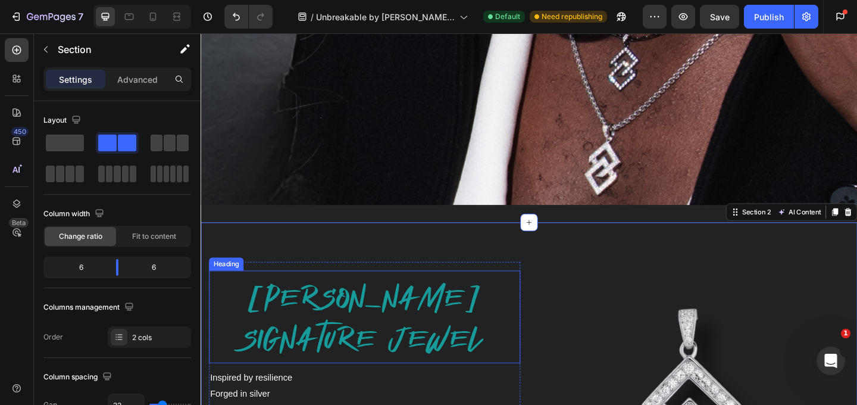
click at [404, 310] on h2 "[PERSON_NAME] SIGNATURE JEWEL" at bounding box center [379, 344] width 339 height 92
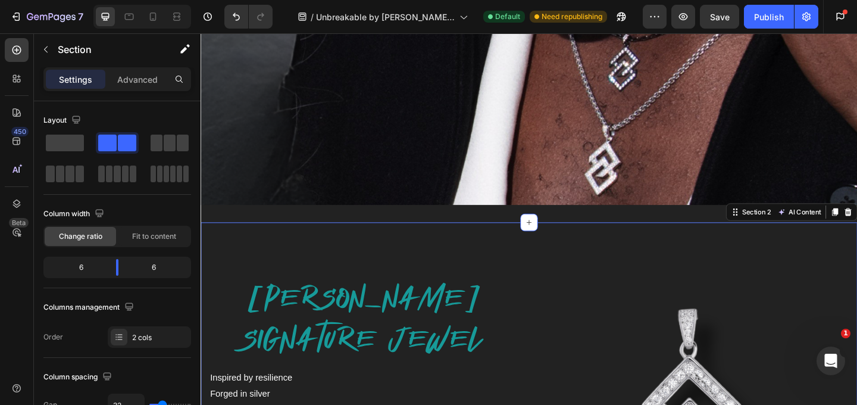
click at [832, 362] on icon "Ouvrir le Messenger Intercom" at bounding box center [830, 359] width 20 height 20
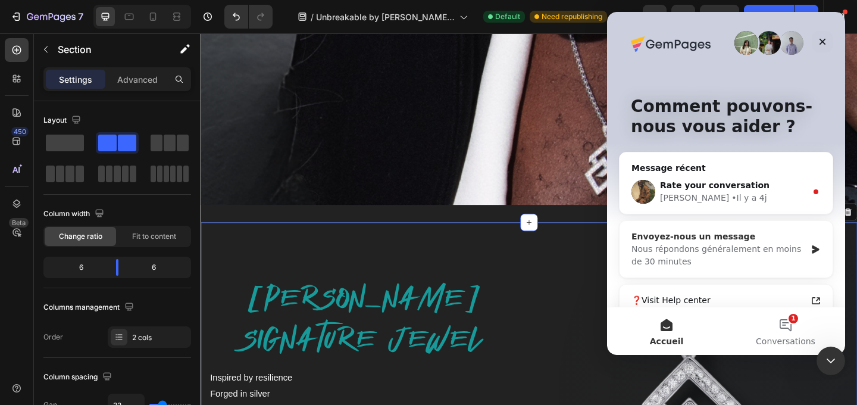
scroll to position [7, 0]
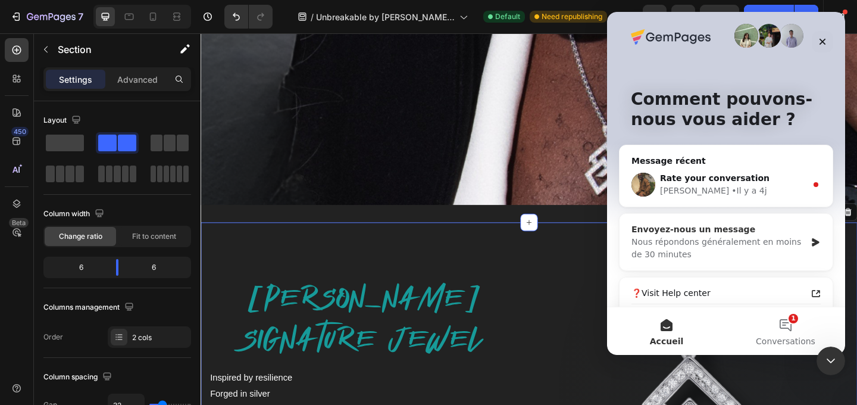
click at [693, 233] on div "Envoyez-nous un message" at bounding box center [719, 229] width 174 height 12
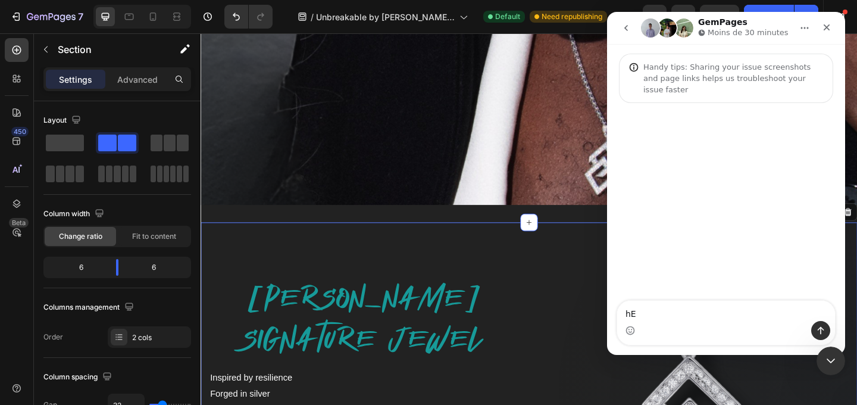
type textarea "h"
type textarea "Hello, hope you're good. can i speak to someone about the layout please"
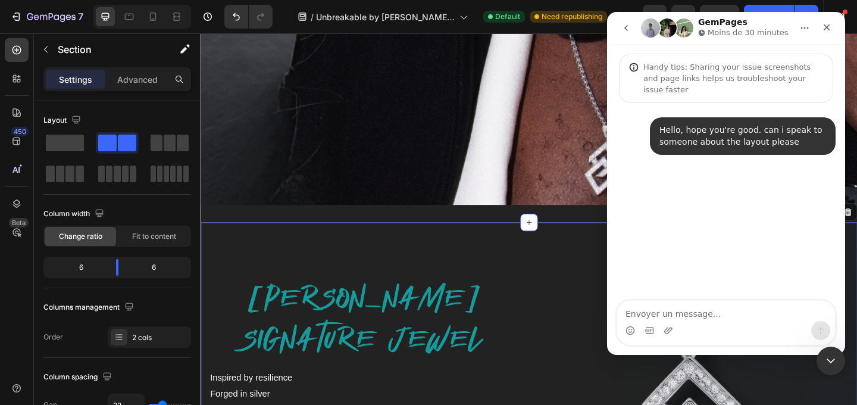
click at [832, 352] on icon "Fermer le Messenger Intercom" at bounding box center [829, 359] width 14 height 14
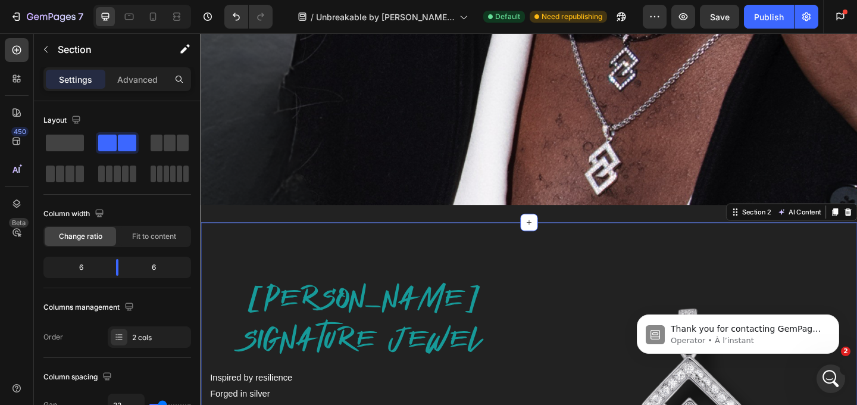
scroll to position [0, 0]
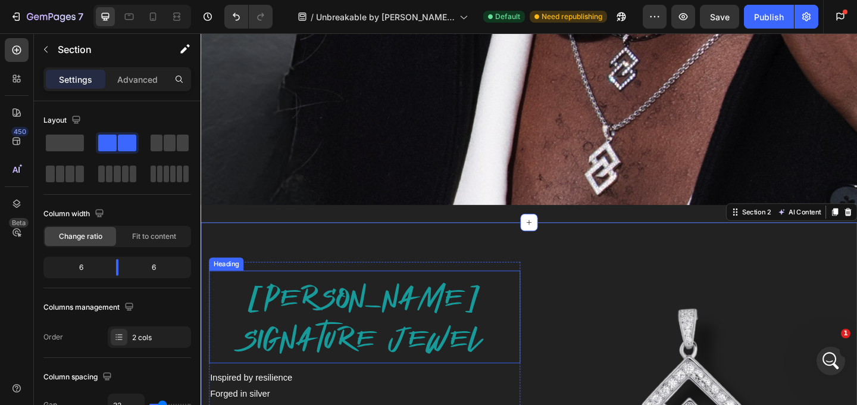
click at [462, 346] on h2 "[PERSON_NAME] SIGNATURE JEWEL" at bounding box center [379, 344] width 339 height 92
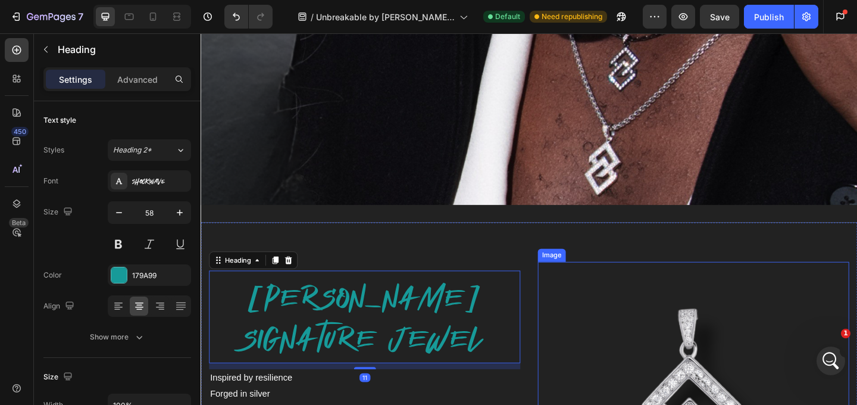
click at [572, 271] on div "Image" at bounding box center [583, 274] width 26 height 11
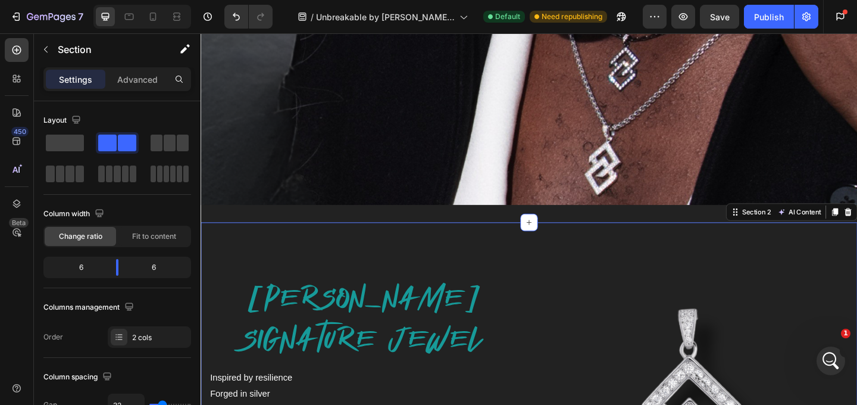
click at [829, 354] on icon "Ouvrir le Messenger Intercom" at bounding box center [830, 359] width 20 height 20
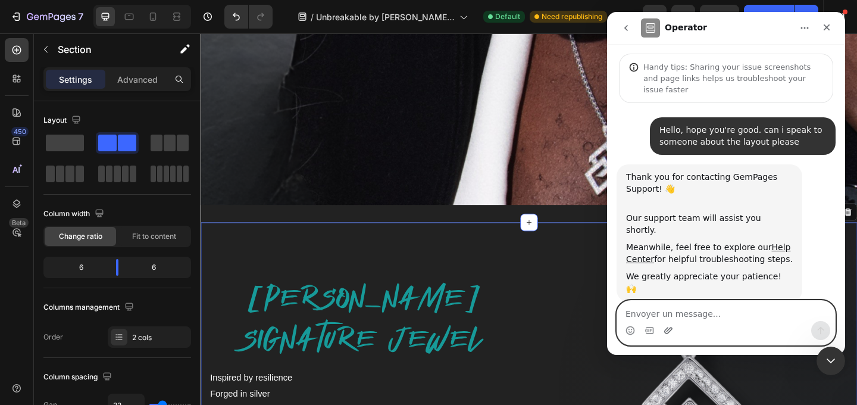
click at [666, 330] on icon "Télécharger la pièce jointe" at bounding box center [669, 331] width 10 height 10
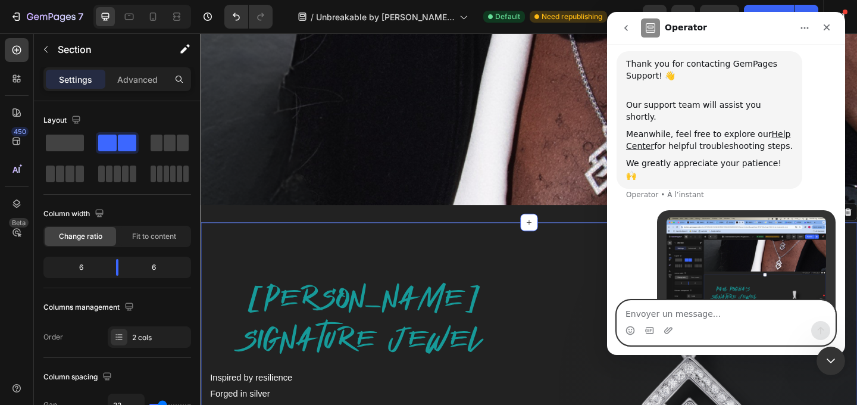
scroll to position [115, 0]
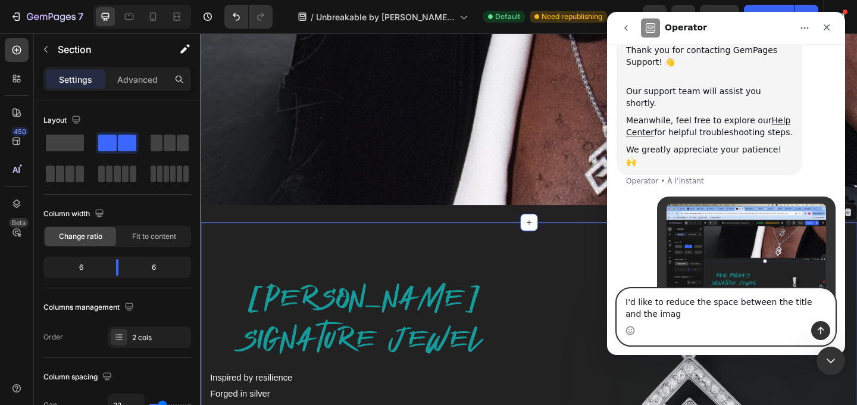
type textarea "I'd like to reduce the space between the title and the image"
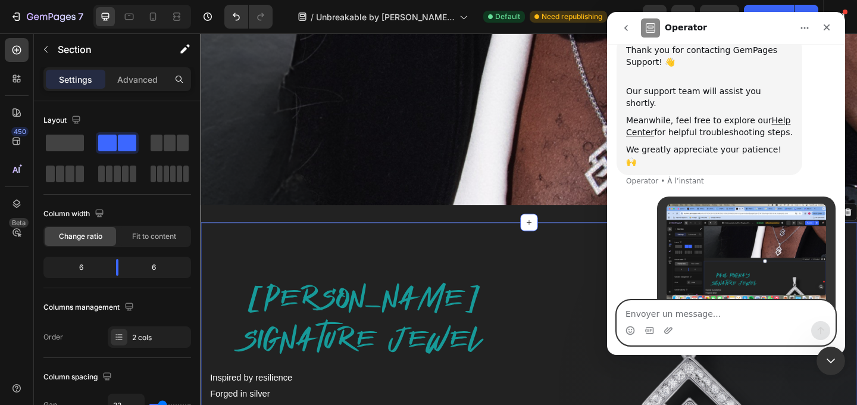
scroll to position [154, 0]
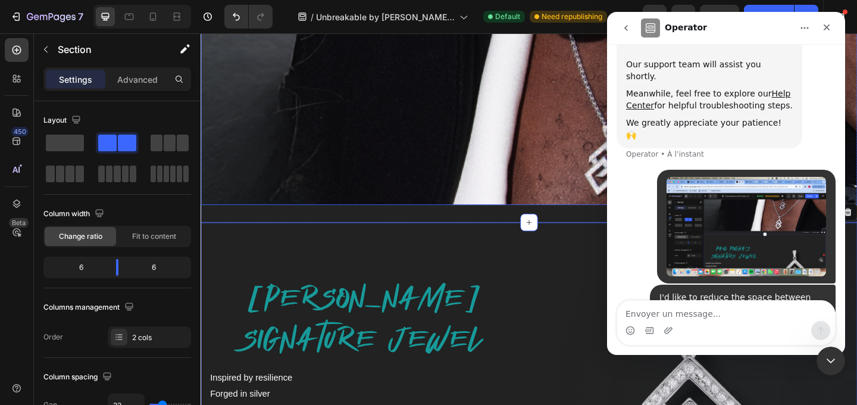
click at [491, 121] on img at bounding box center [558, 11] width 714 height 417
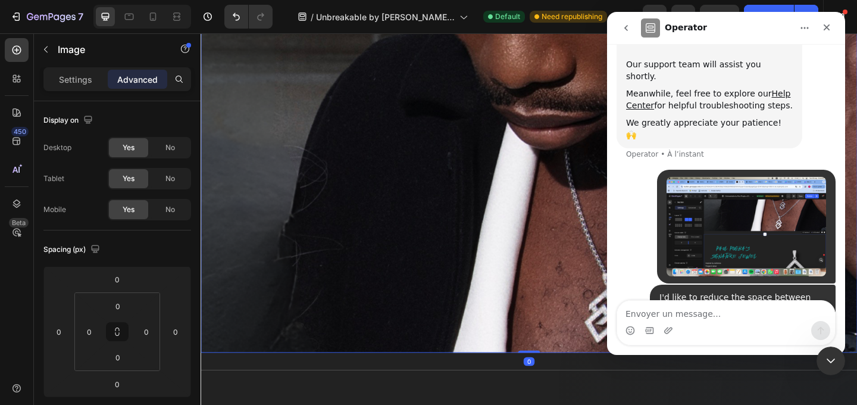
scroll to position [0, 0]
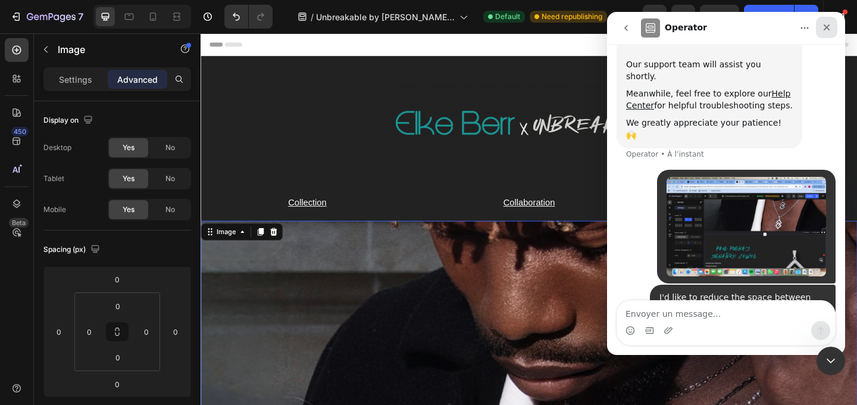
drag, startPoint x: 833, startPoint y: 26, endPoint x: 1441, endPoint y: 38, distance: 607.8
click at [833, 26] on div "Fermer" at bounding box center [826, 27] width 21 height 21
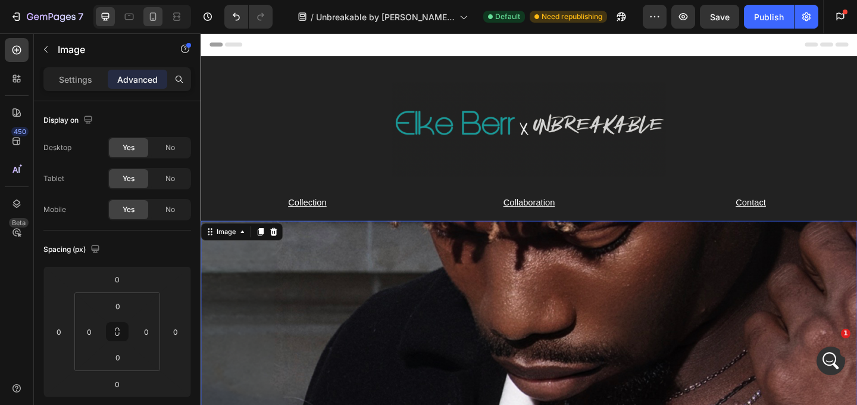
click at [153, 22] on icon at bounding box center [153, 17] width 12 height 12
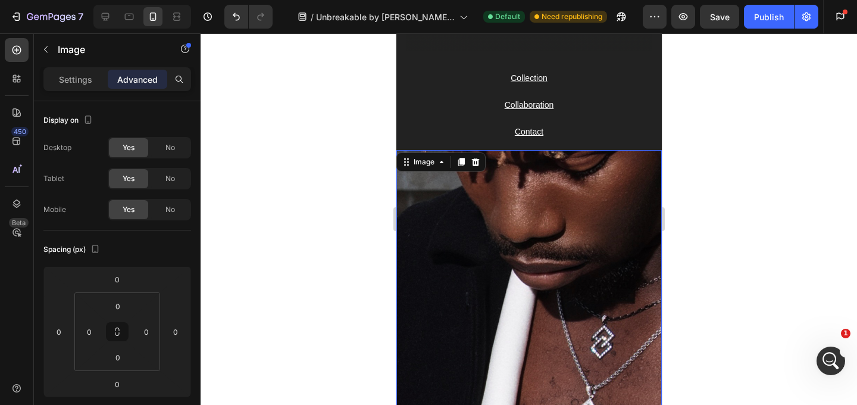
scroll to position [7, 0]
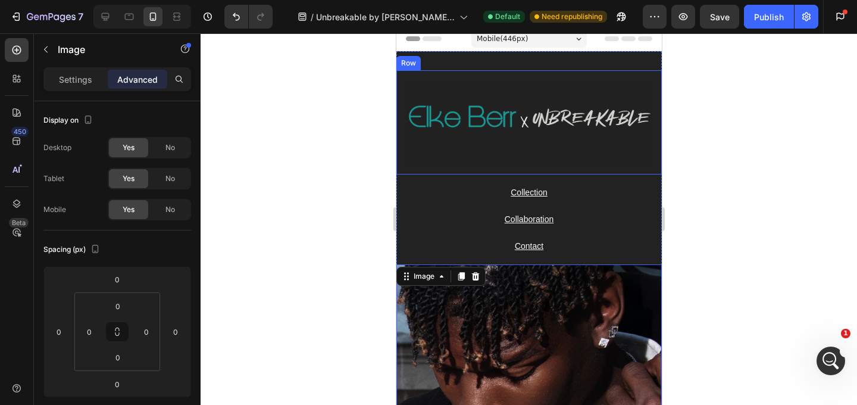
click at [577, 173] on div "Image Row" at bounding box center [528, 122] width 265 height 104
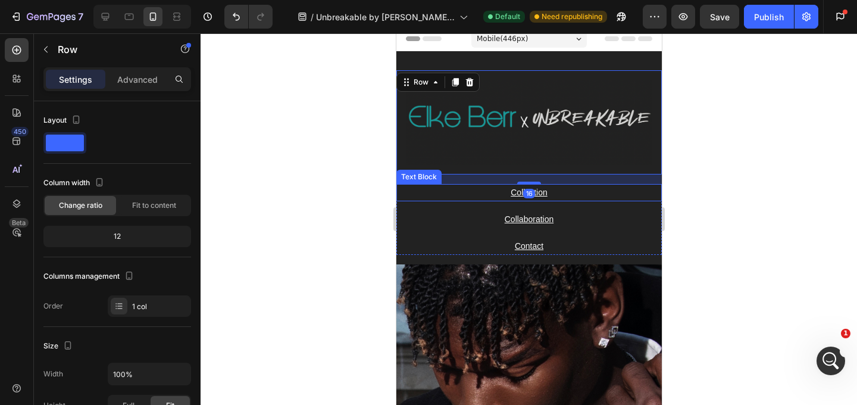
click at [577, 207] on div "Collection Text Block Collaboration ⁠⁠⁠⁠⁠⁠⁠ Text Block Contact Text Block Row" at bounding box center [528, 219] width 265 height 71
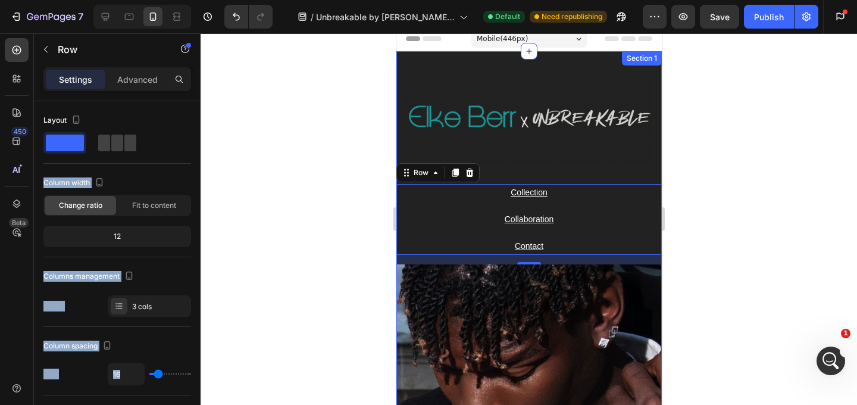
drag, startPoint x: 502, startPoint y: 177, endPoint x: 522, endPoint y: 182, distance: 20.4
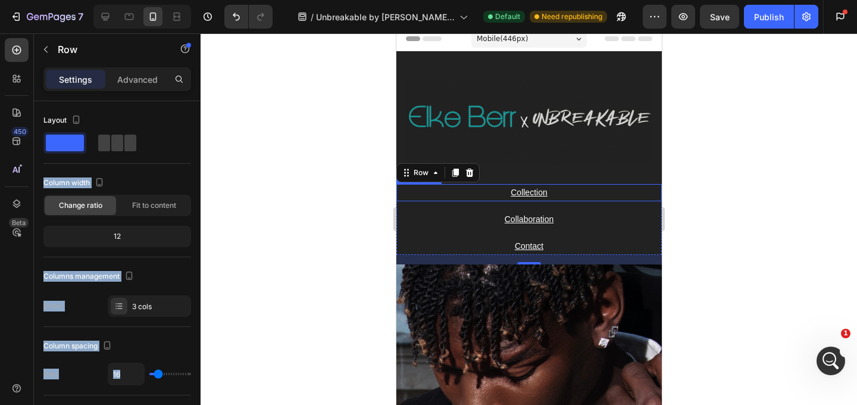
drag, startPoint x: 505, startPoint y: 175, endPoint x: 493, endPoint y: 176, distance: 11.9
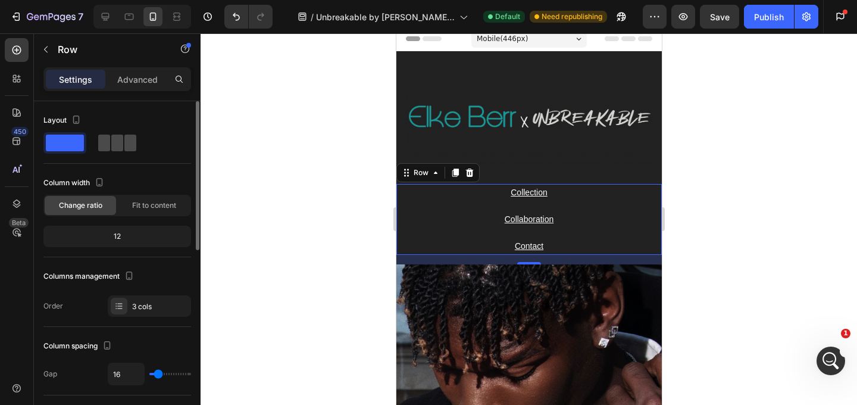
click at [124, 145] on span at bounding box center [130, 143] width 12 height 17
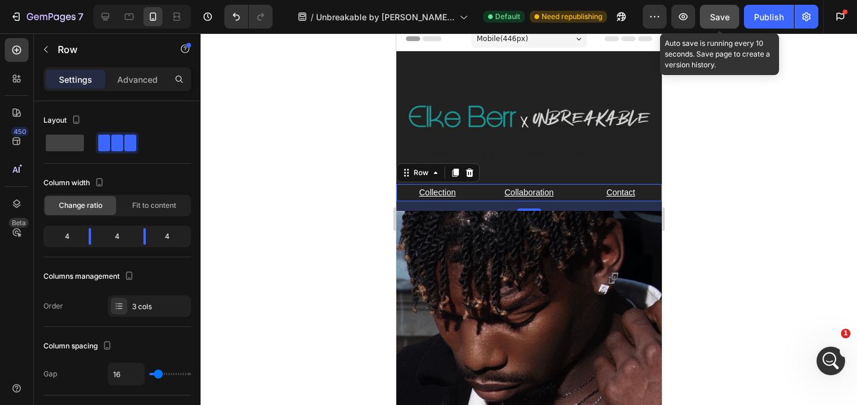
click at [718, 14] on span "Save" at bounding box center [720, 17] width 20 height 10
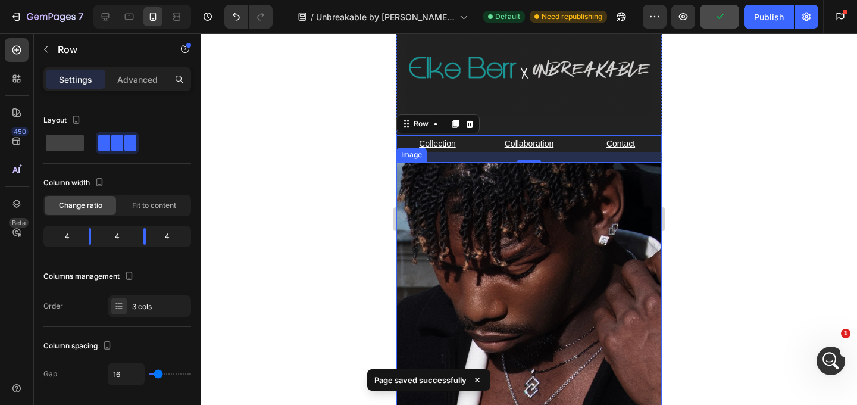
scroll to position [65, 0]
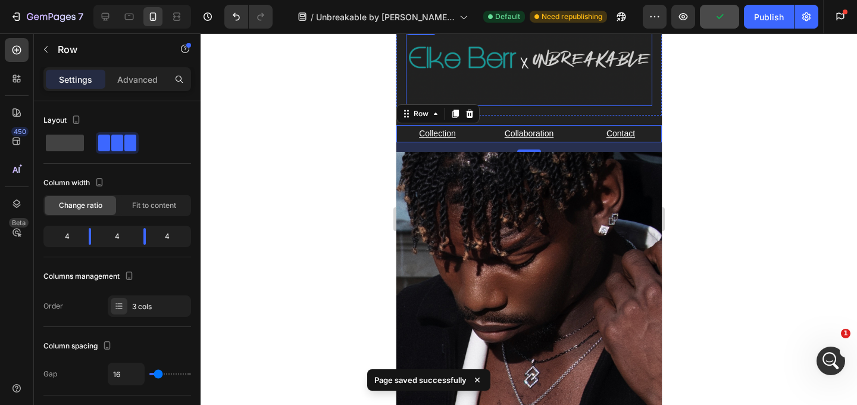
click at [545, 87] on img at bounding box center [528, 63] width 246 height 85
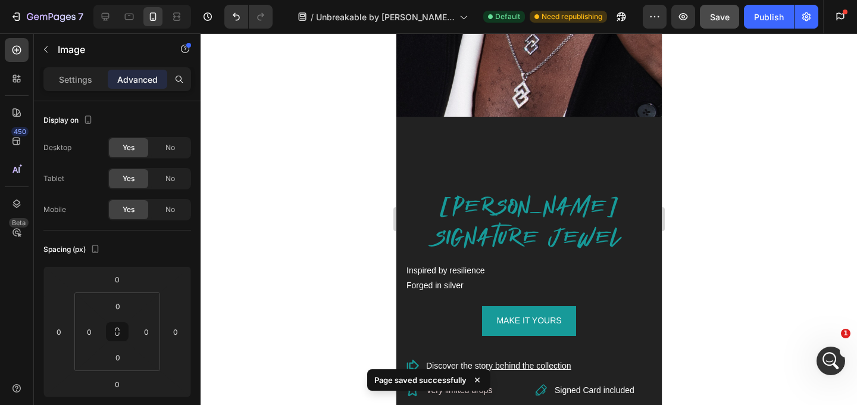
scroll to position [412, 0]
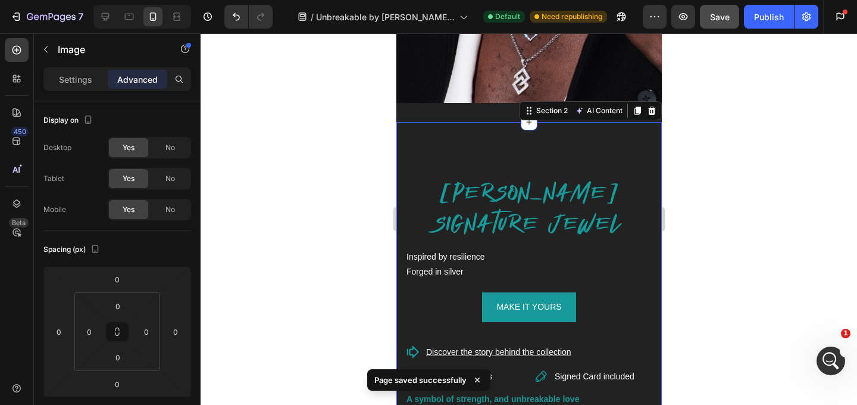
click at [534, 135] on div "[PERSON_NAME] SIGNATURE JEWEL Heading Inspired by resilience Forged in silver T…" at bounding box center [528, 405] width 265 height 566
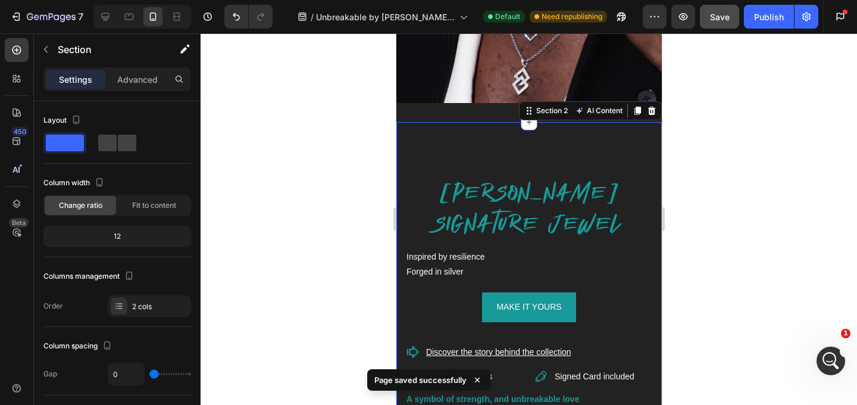
click at [490, 131] on div "[PERSON_NAME] SIGNATURE JEWEL Heading Inspired by resilience Forged in silver T…" at bounding box center [528, 405] width 265 height 566
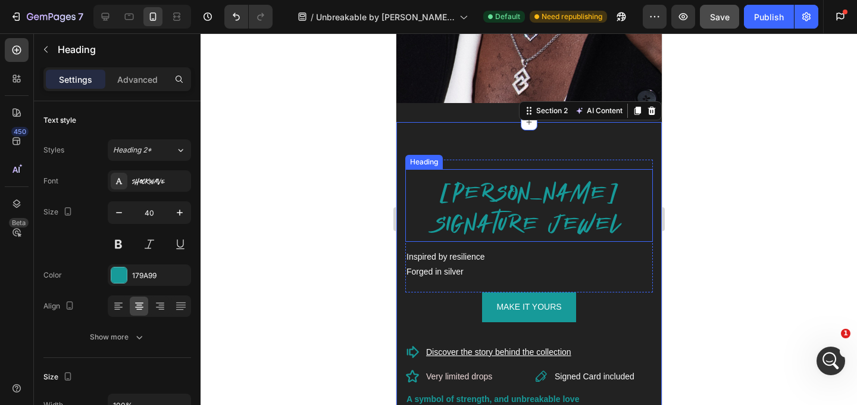
click at [515, 205] on h2 "[PERSON_NAME] SIGNATURE JEWEL" at bounding box center [529, 208] width 248 height 64
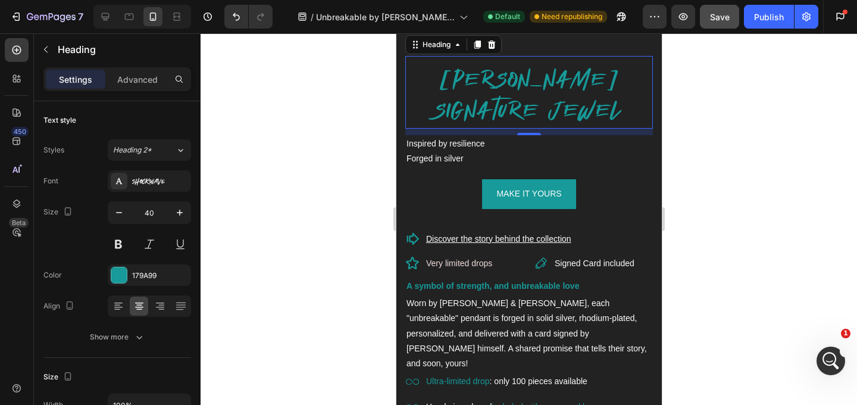
scroll to position [529, 0]
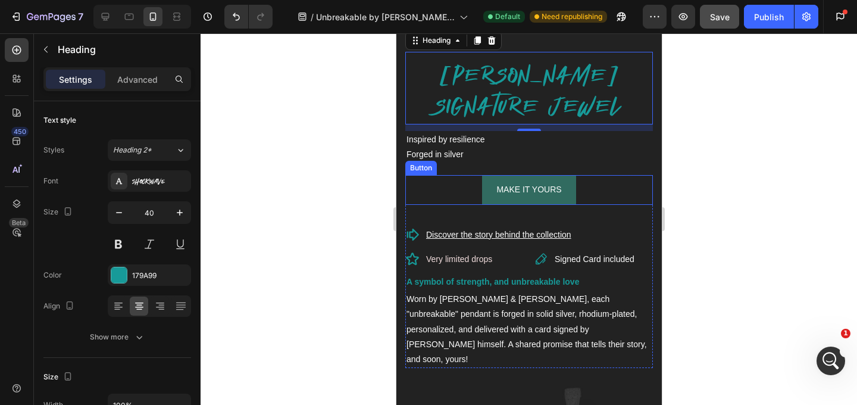
click at [532, 180] on link "MAKE IT YOURS" at bounding box center [528, 189] width 93 height 29
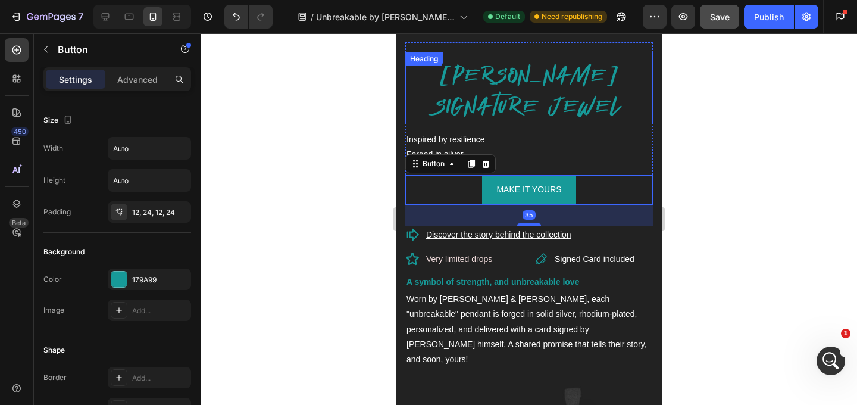
click at [536, 87] on h2 "[PERSON_NAME] SIGNATURE JEWEL" at bounding box center [529, 91] width 248 height 64
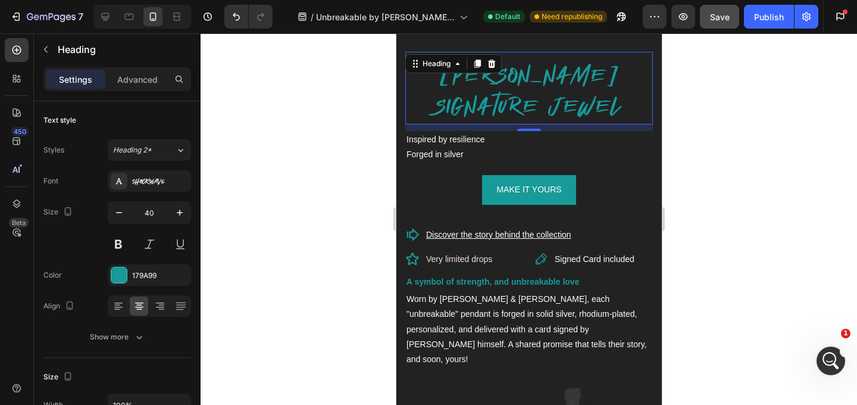
click at [588, 66] on h2 "[PERSON_NAME] SIGNATURE JEWEL" at bounding box center [529, 91] width 248 height 64
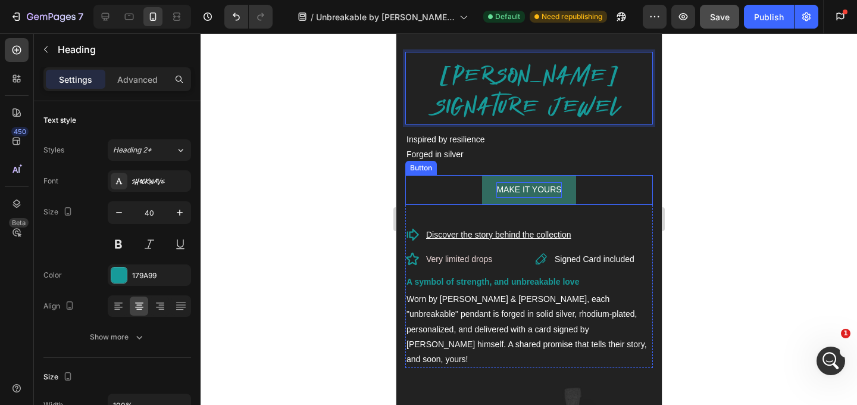
click at [509, 190] on p "MAKE IT YOURS" at bounding box center [528, 189] width 65 height 15
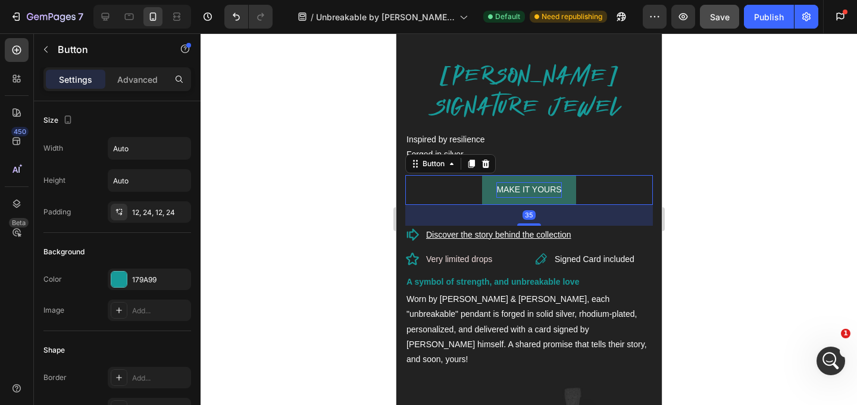
click at [509, 190] on p "MAKE IT YOURS" at bounding box center [528, 189] width 65 height 15
